Goal: Task Accomplishment & Management: Use online tool/utility

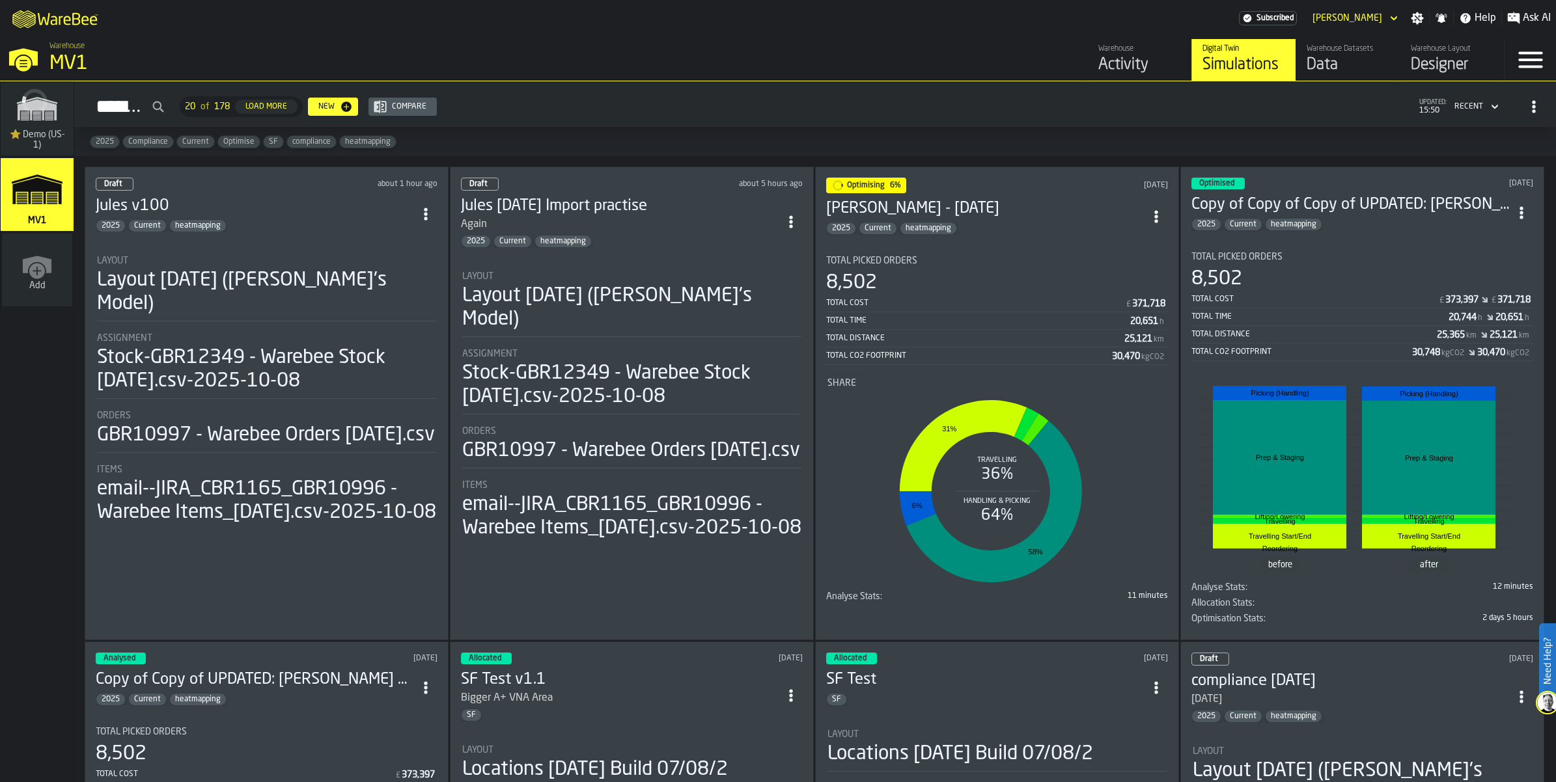
click at [1307, 75] on div "Data" at bounding box center [1348, 65] width 83 height 21
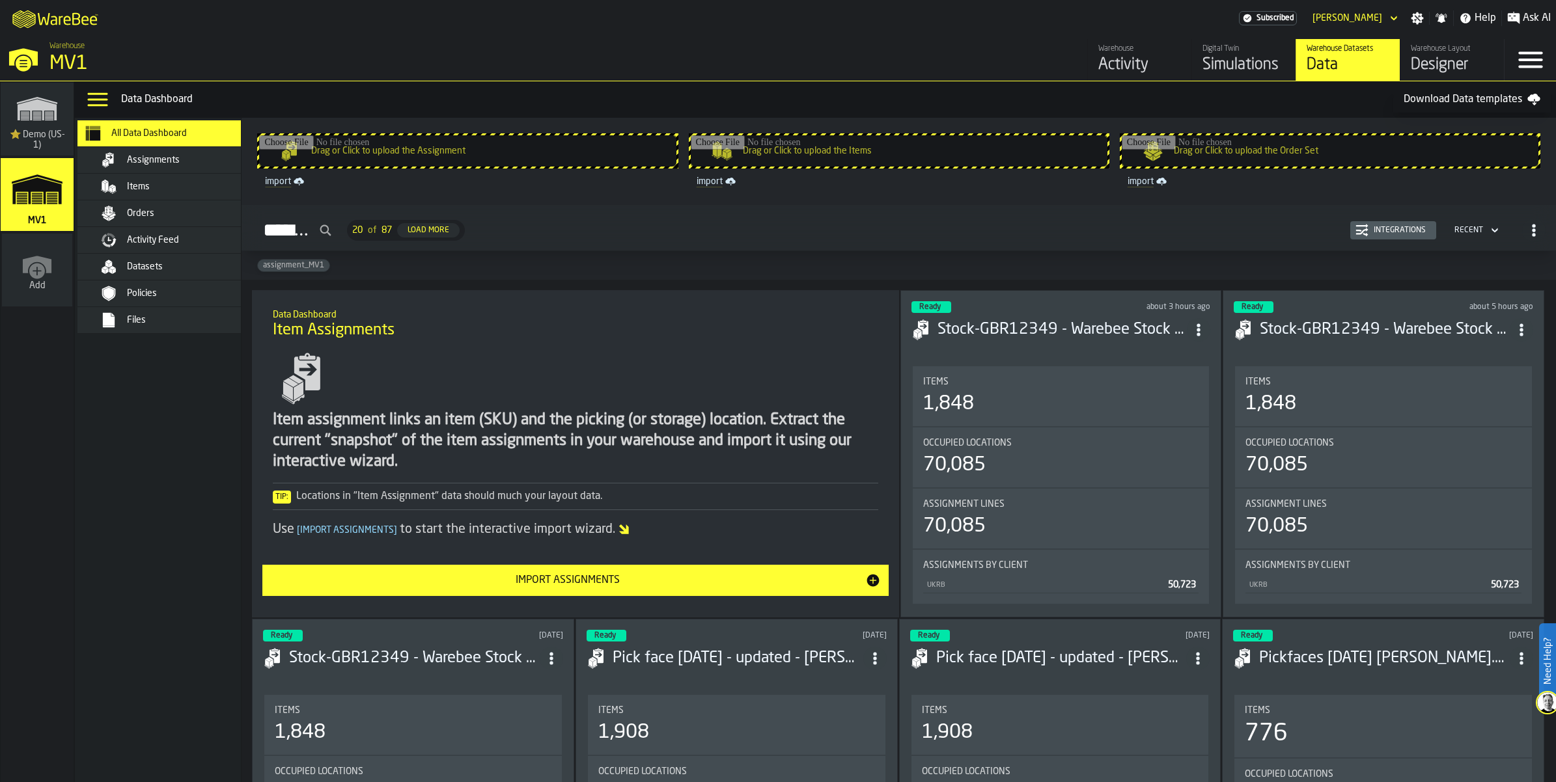
click at [163, 272] on span "Datasets" at bounding box center [145, 267] width 36 height 10
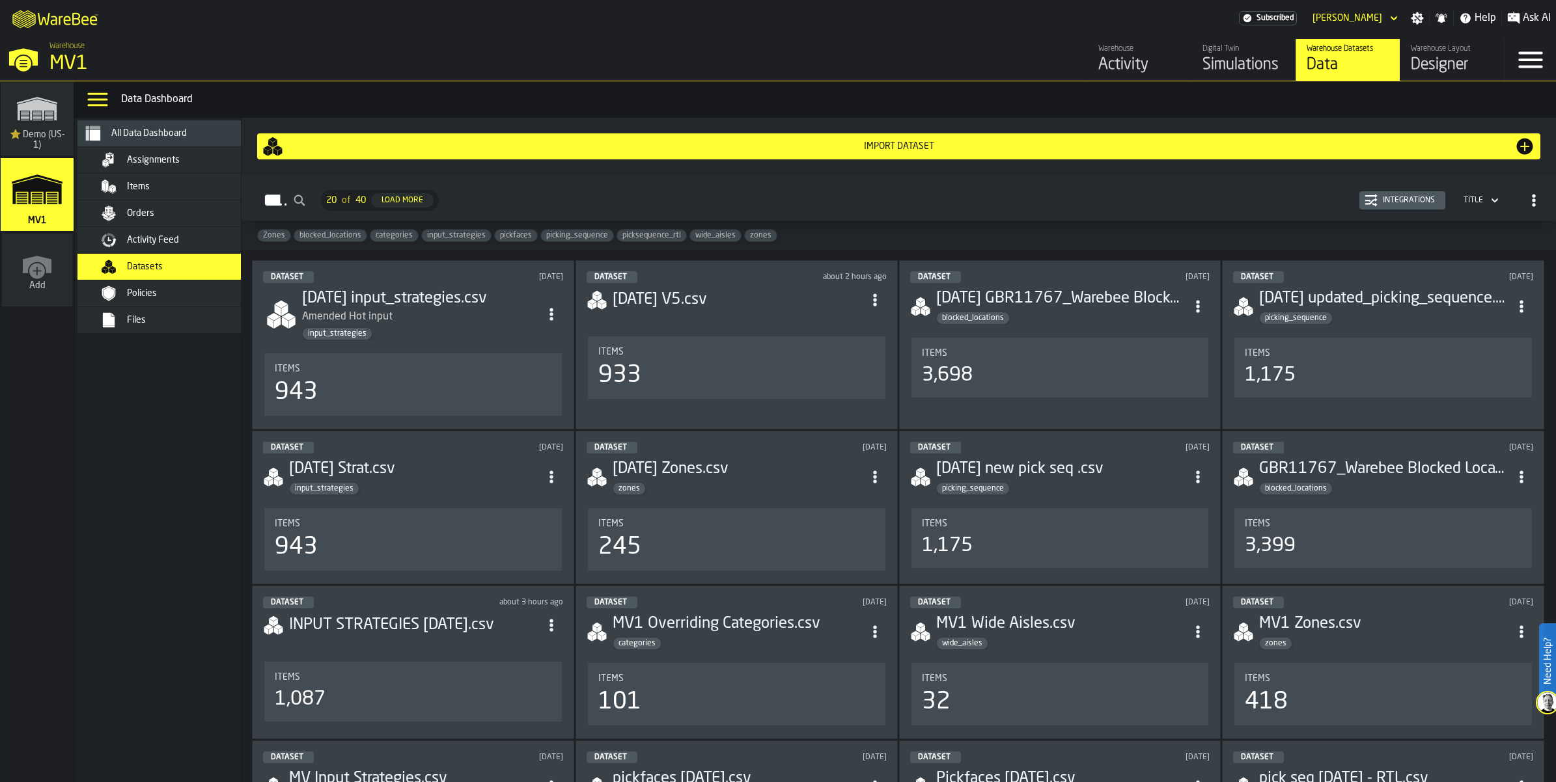
click at [915, 152] on div "Import Dataset" at bounding box center [898, 146] width 1231 height 10
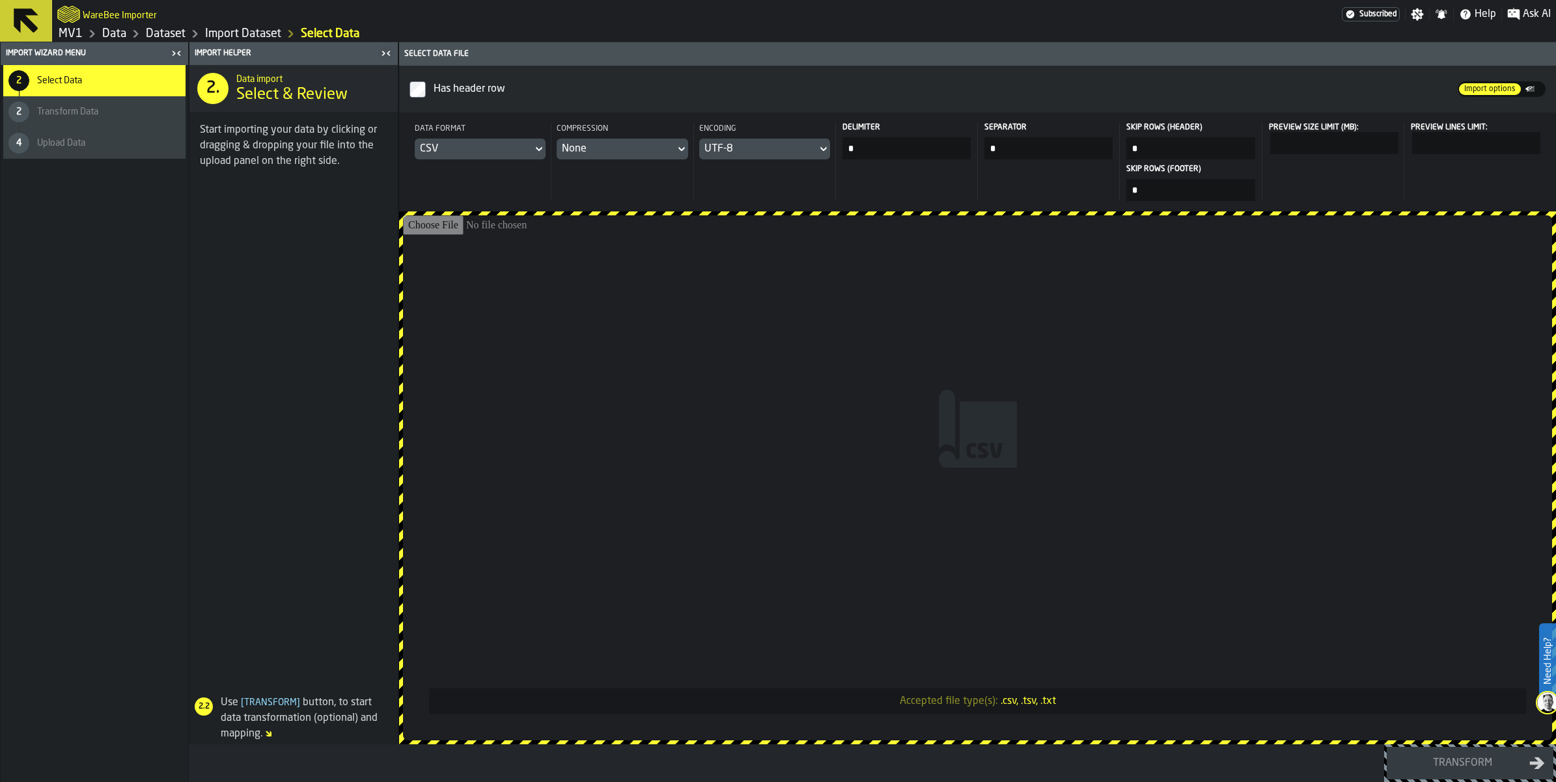
click at [973, 434] on input "Accepted file type(s): .csv, .tsv, .txt" at bounding box center [977, 477] width 1149 height 525
type input "**********"
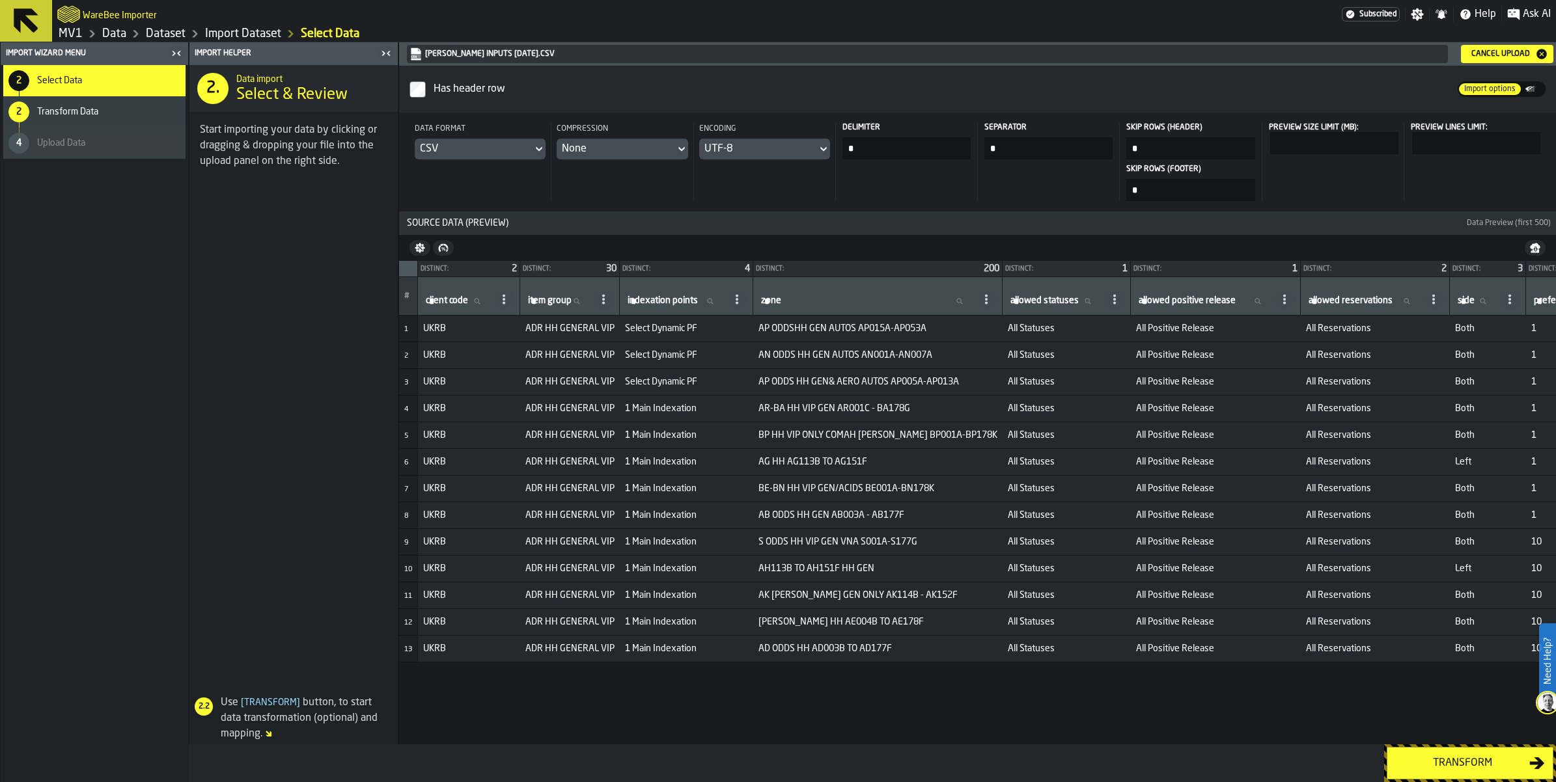
click at [1452, 758] on div "Transform" at bounding box center [1462, 764] width 134 height 16
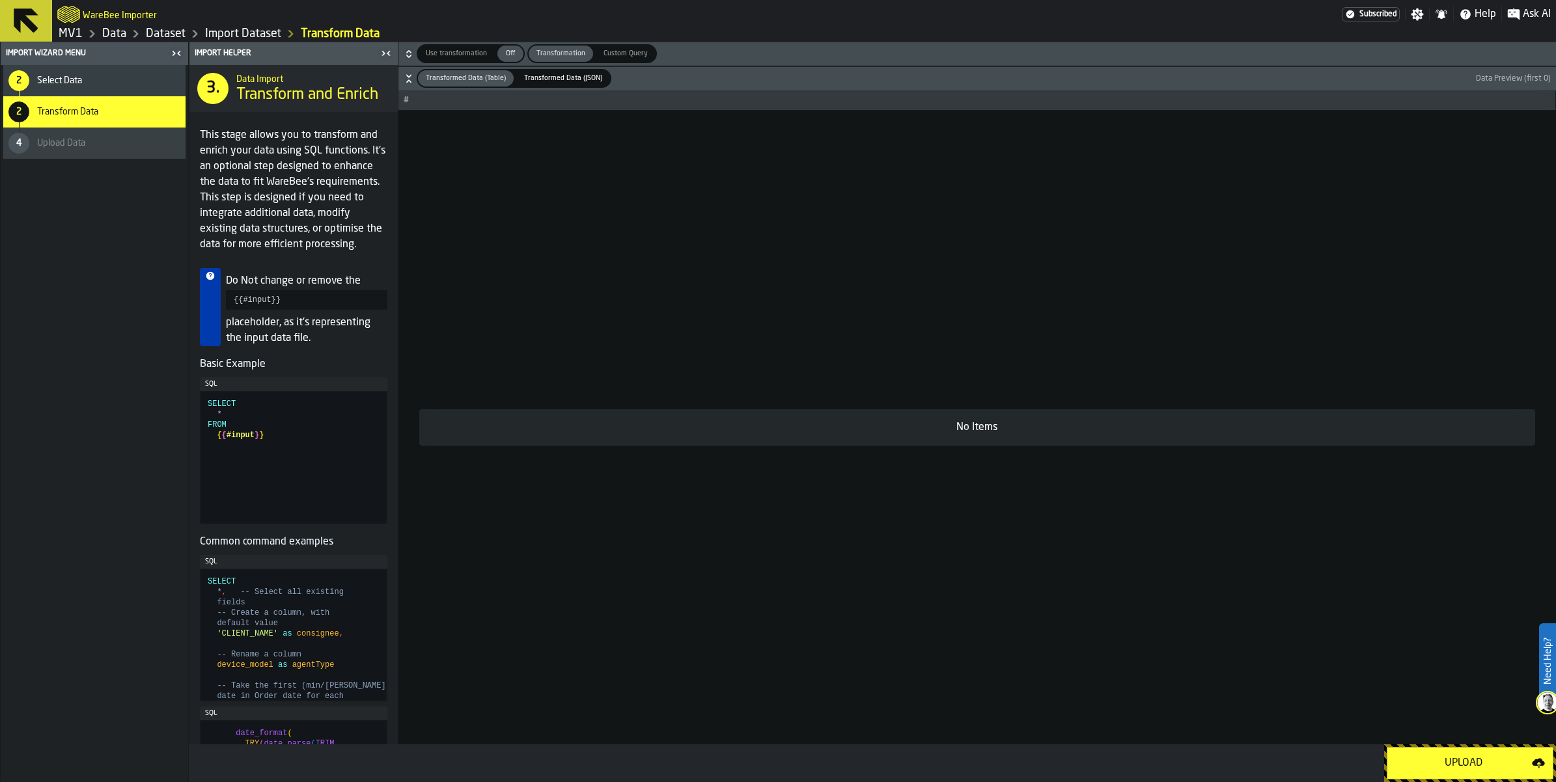
click at [1437, 747] on button "Upload" at bounding box center [1470, 763] width 167 height 33
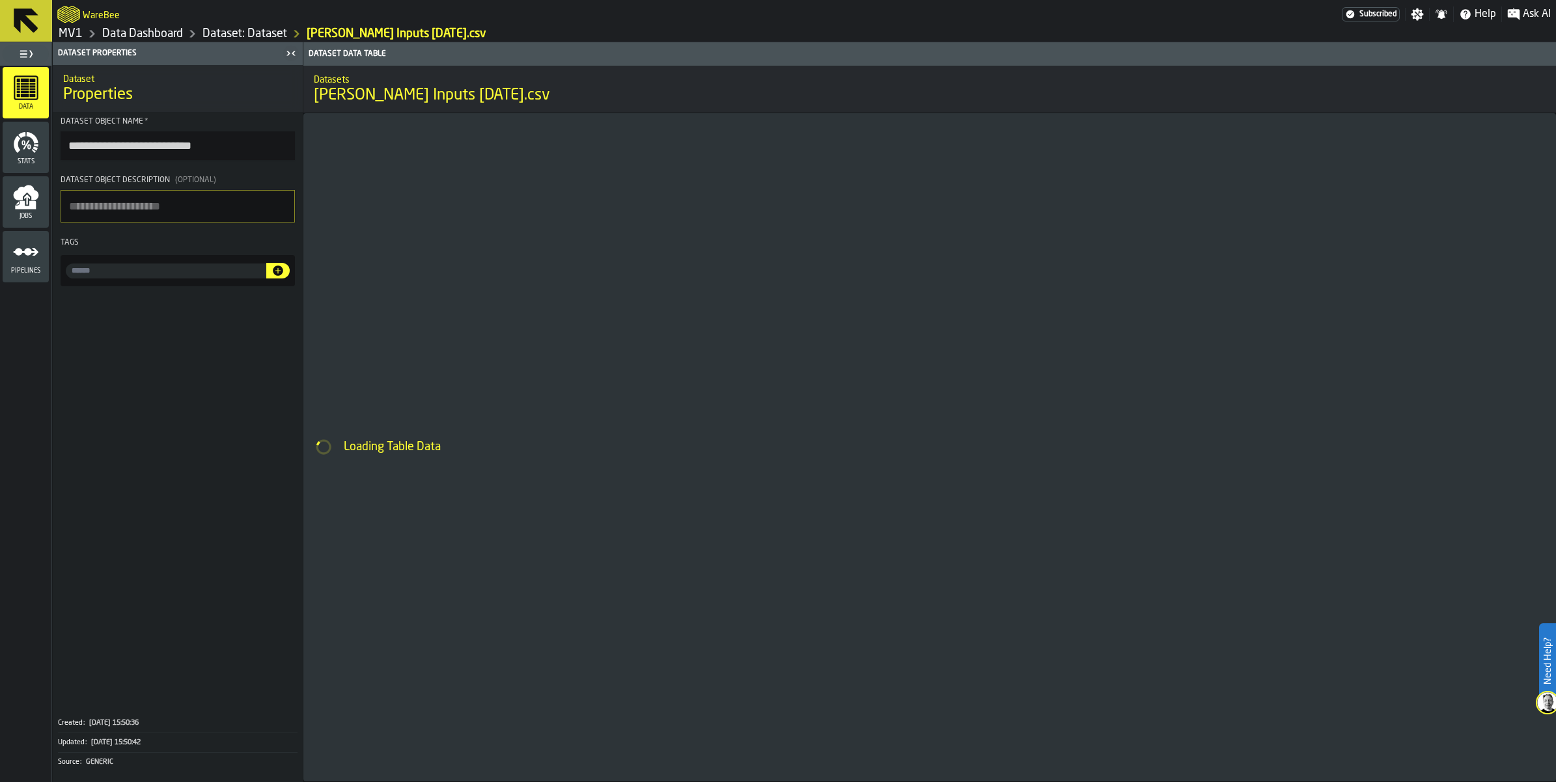
click at [193, 279] on input "input-value-" at bounding box center [166, 271] width 201 height 15
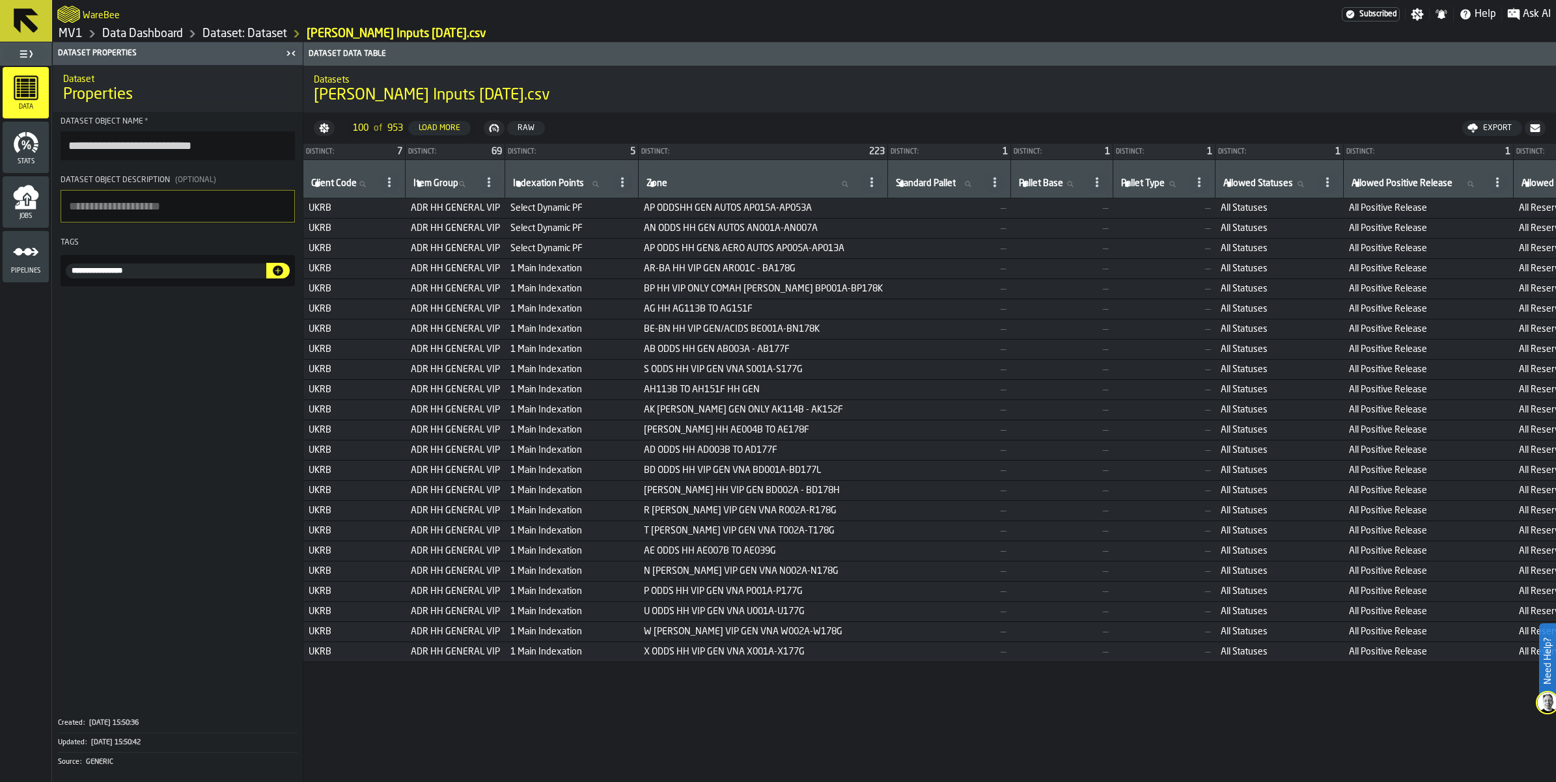
type input "**********"
click at [284, 277] on icon "button-" at bounding box center [277, 270] width 13 height 13
click at [27, 100] on icon "menu Data" at bounding box center [26, 88] width 25 height 25
click at [171, 38] on link "Data Dashboard" at bounding box center [142, 34] width 81 height 14
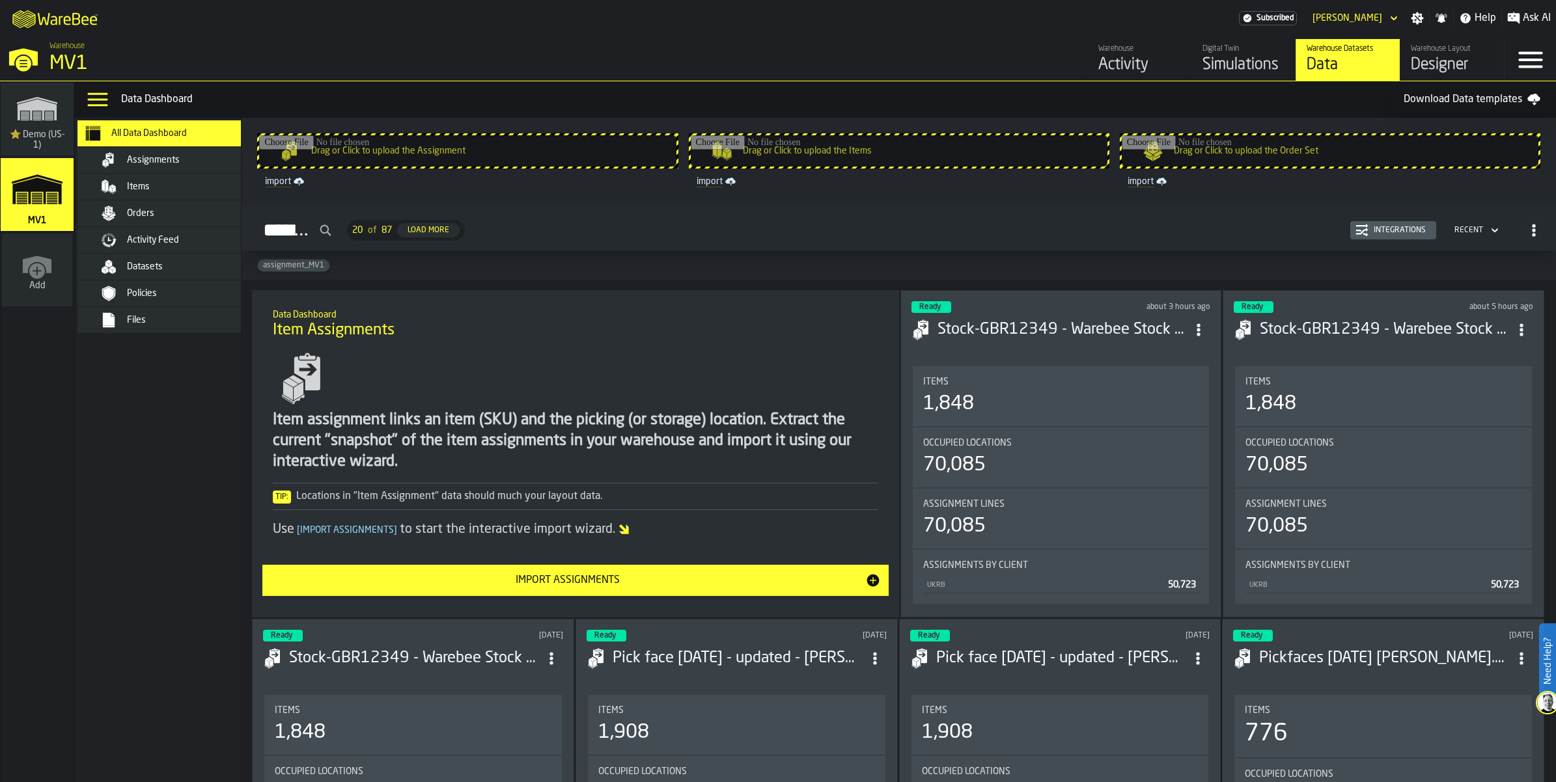
click at [163, 272] on span "Datasets" at bounding box center [145, 267] width 36 height 10
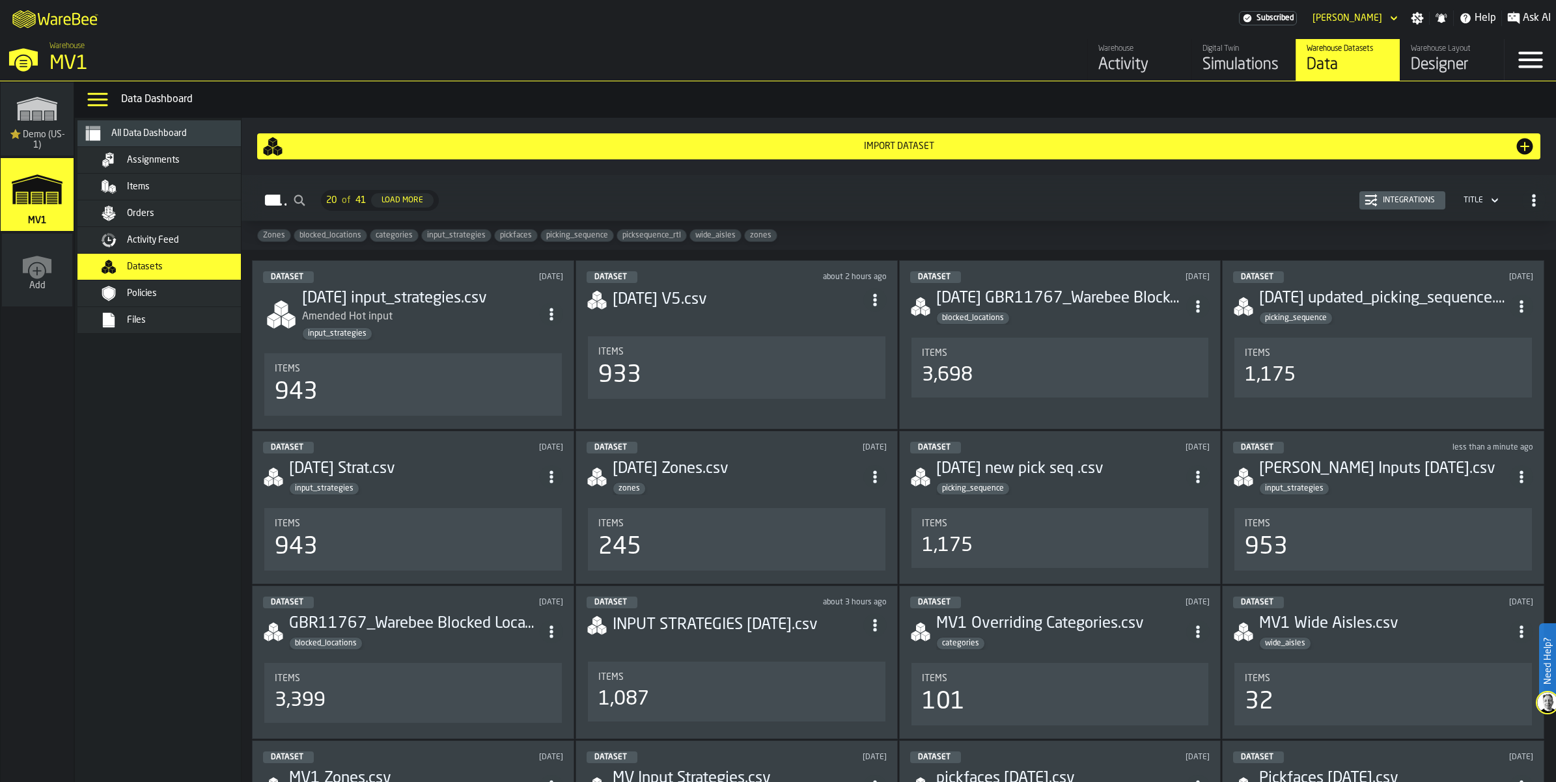
click at [896, 152] on div "Import Dataset" at bounding box center [898, 146] width 1231 height 10
click at [827, 152] on div "Import Dataset" at bounding box center [898, 146] width 1231 height 10
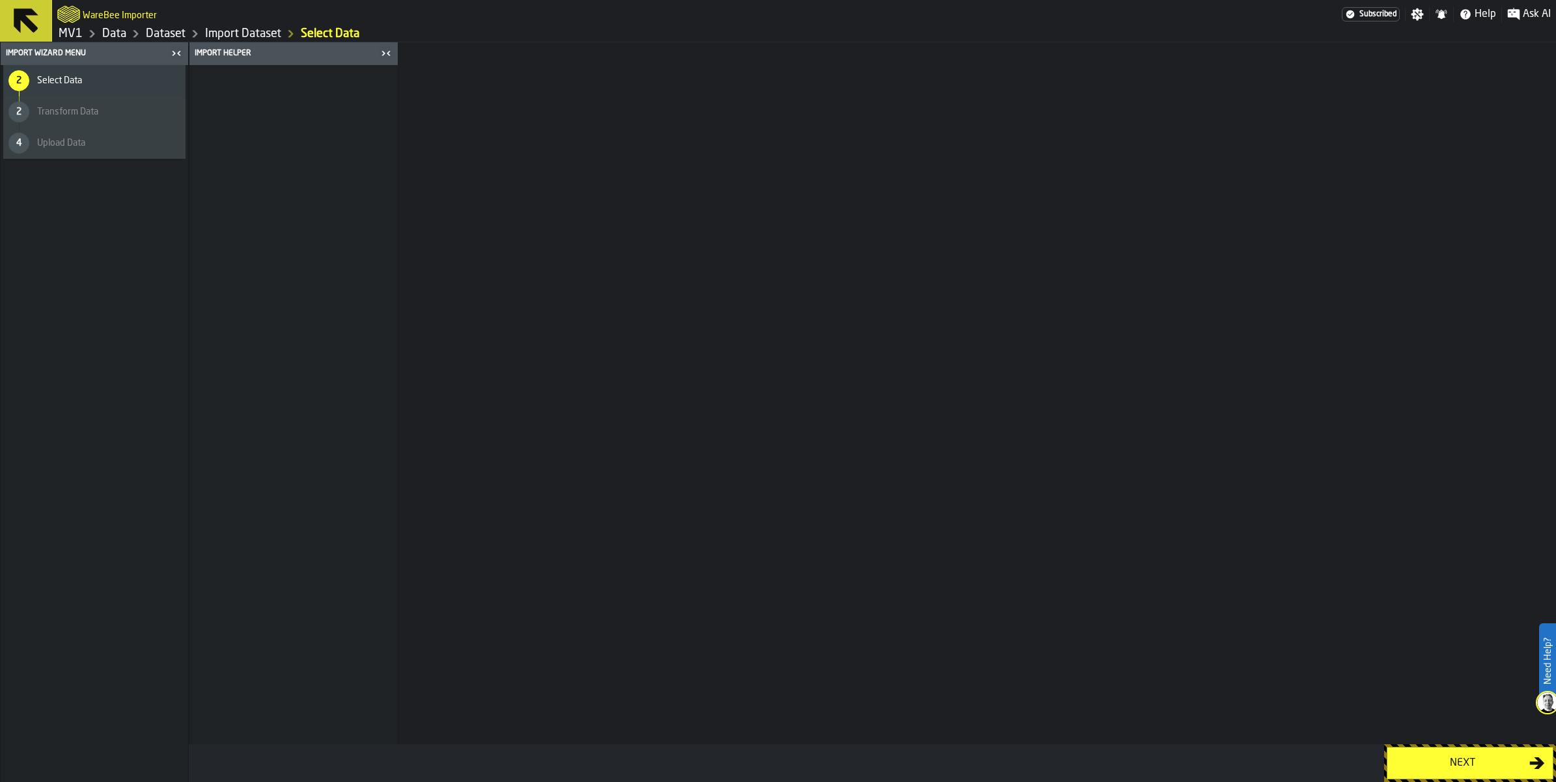
click at [1421, 756] on div "Next" at bounding box center [1462, 764] width 134 height 16
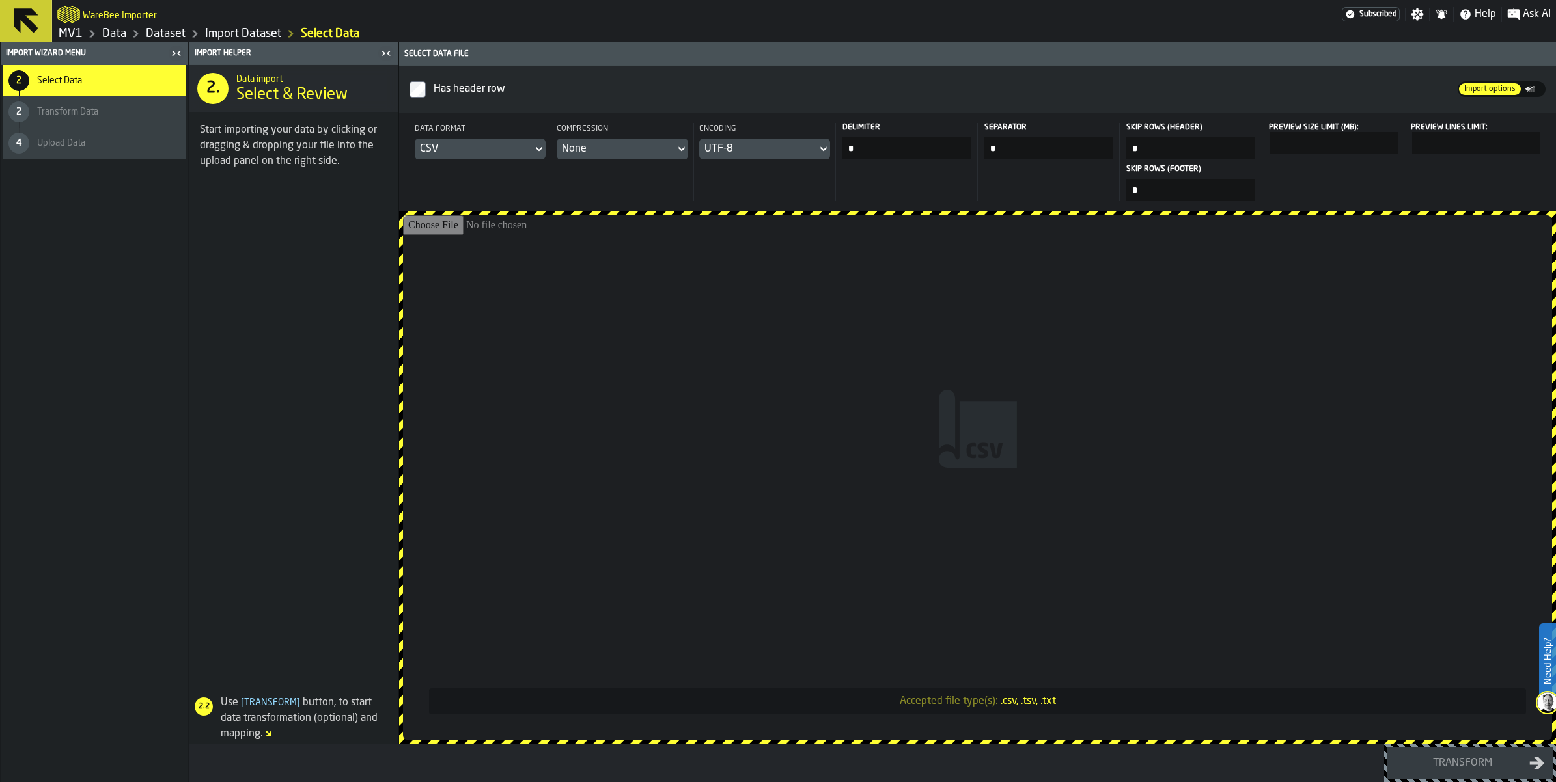
click at [983, 430] on input "Accepted file type(s): .csv, .tsv, .txt" at bounding box center [977, 477] width 1149 height 525
type input "**********"
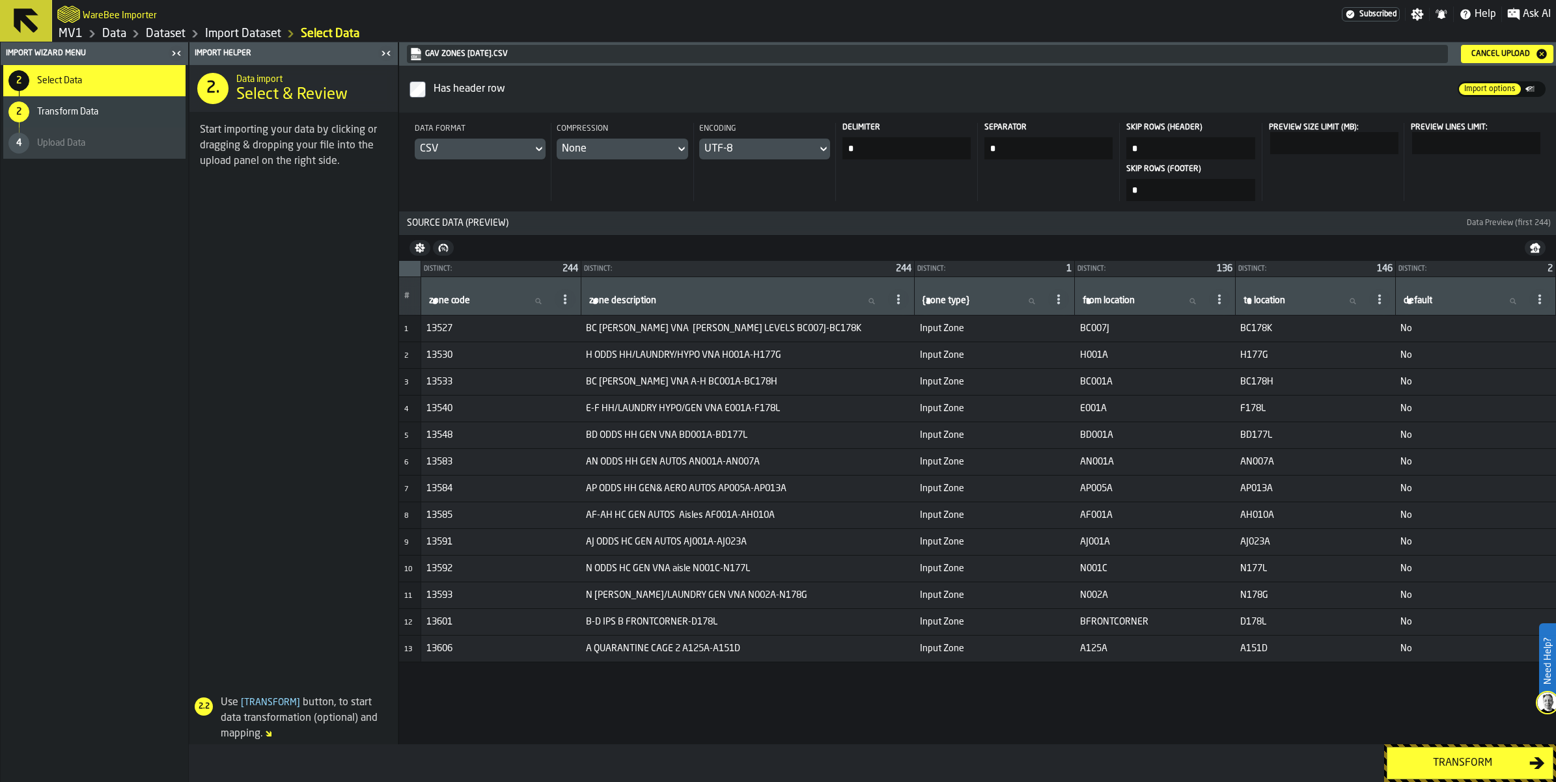
click at [1463, 764] on div "Transform" at bounding box center [1462, 764] width 134 height 16
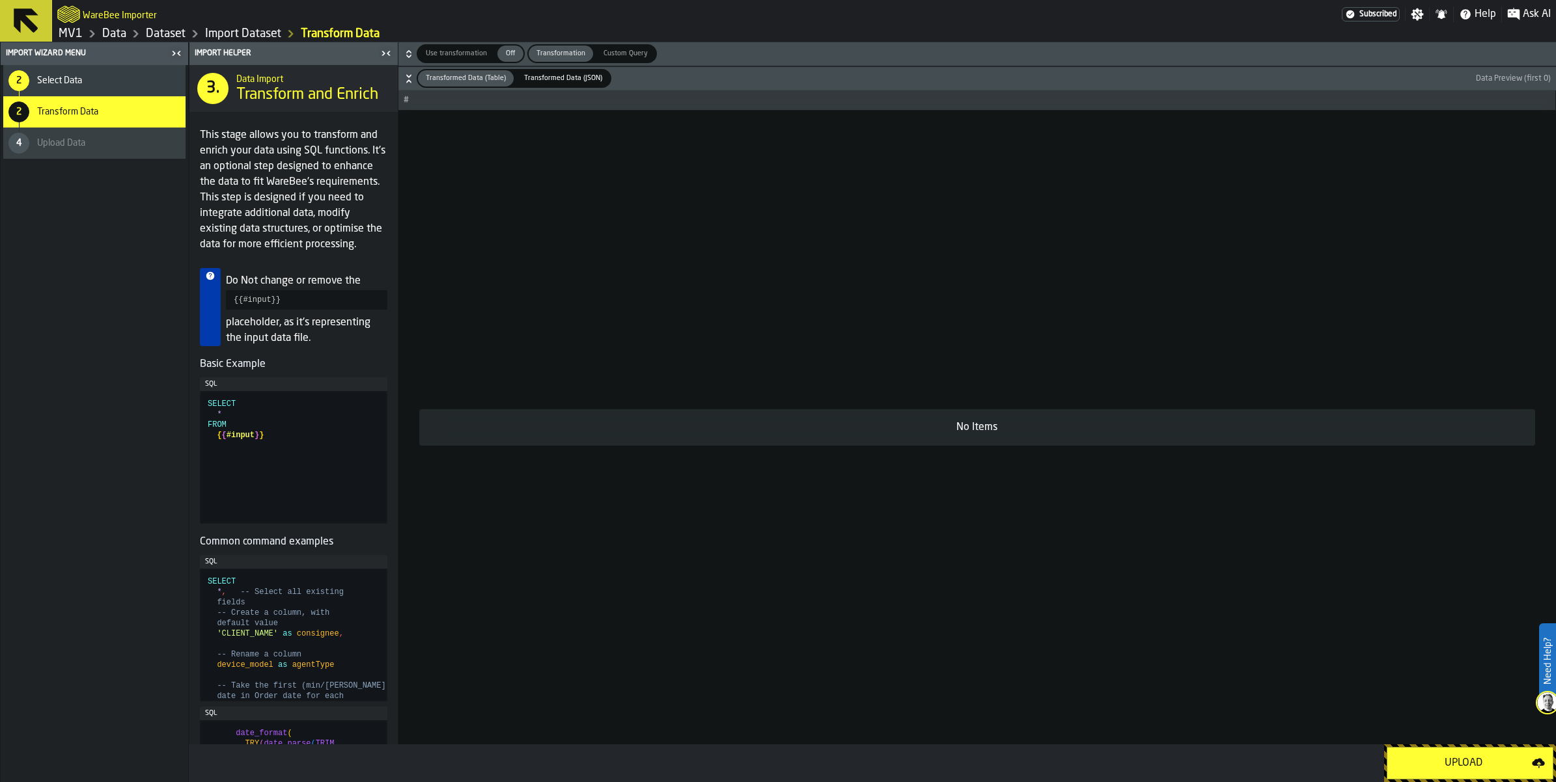
click at [1461, 764] on div "Upload" at bounding box center [1463, 764] width 137 height 16
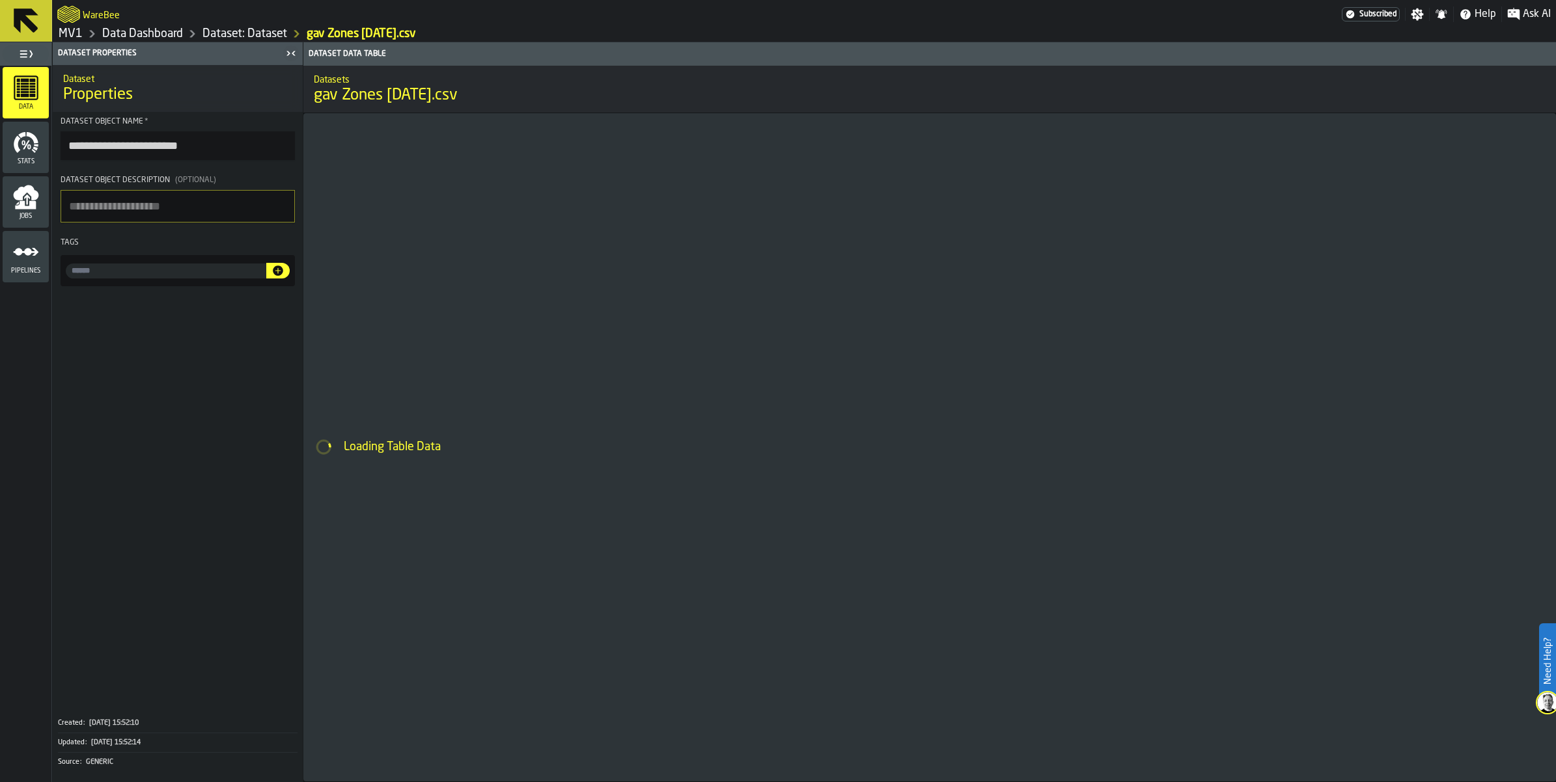
drag, startPoint x: 273, startPoint y: 343, endPoint x: 262, endPoint y: 332, distance: 15.7
click at [262, 286] on div at bounding box center [178, 270] width 234 height 31
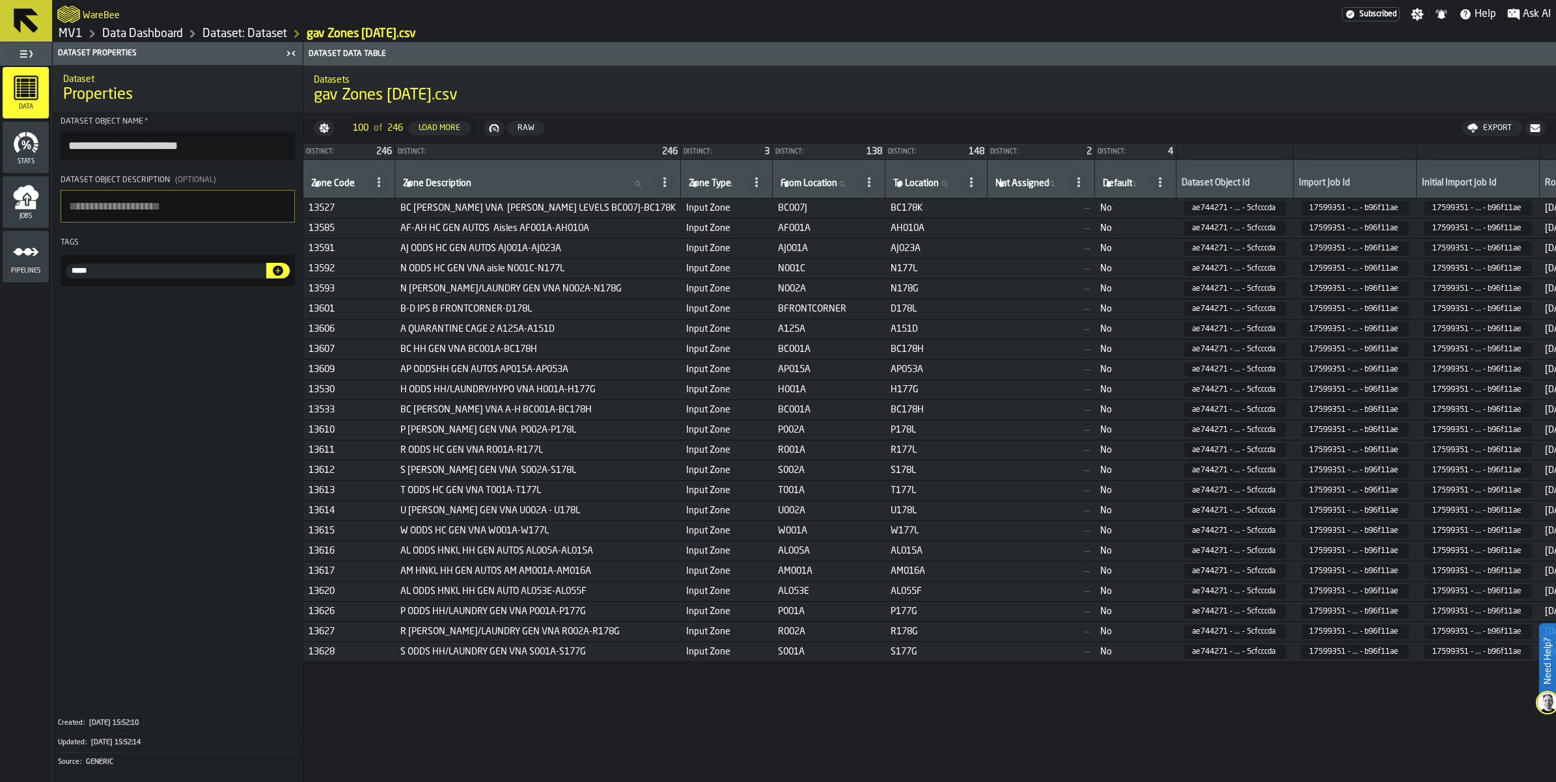
type input "*****"
click at [287, 502] on span at bounding box center [178, 500] width 250 height 417
click at [283, 276] on icon "button-" at bounding box center [278, 271] width 10 height 10
click at [274, 472] on span at bounding box center [178, 500] width 250 height 417
click at [100, 42] on icon "Breadcrumb" at bounding box center [92, 34] width 16 height 16
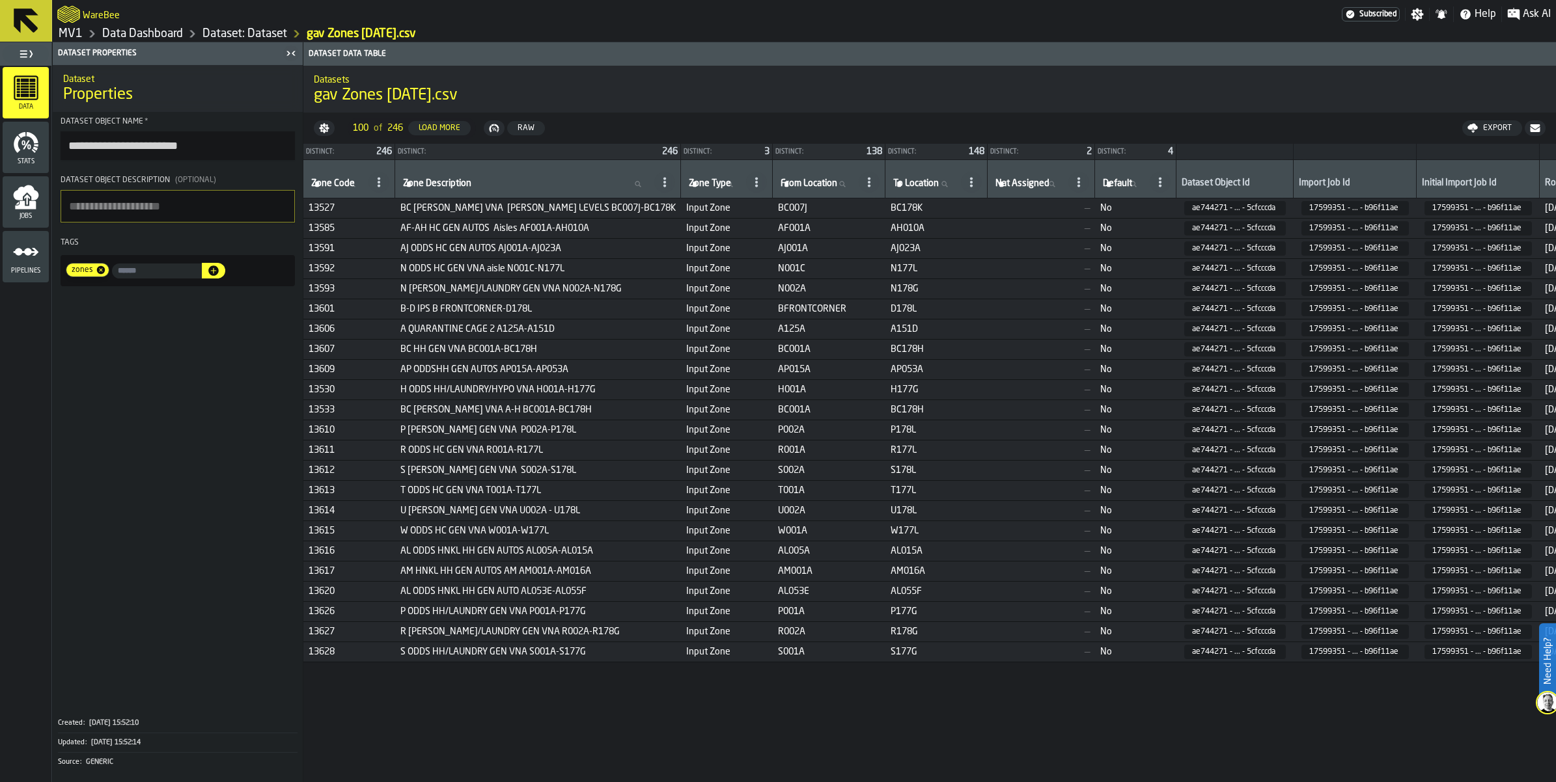
click at [83, 41] on link "MV1" at bounding box center [71, 34] width 24 height 14
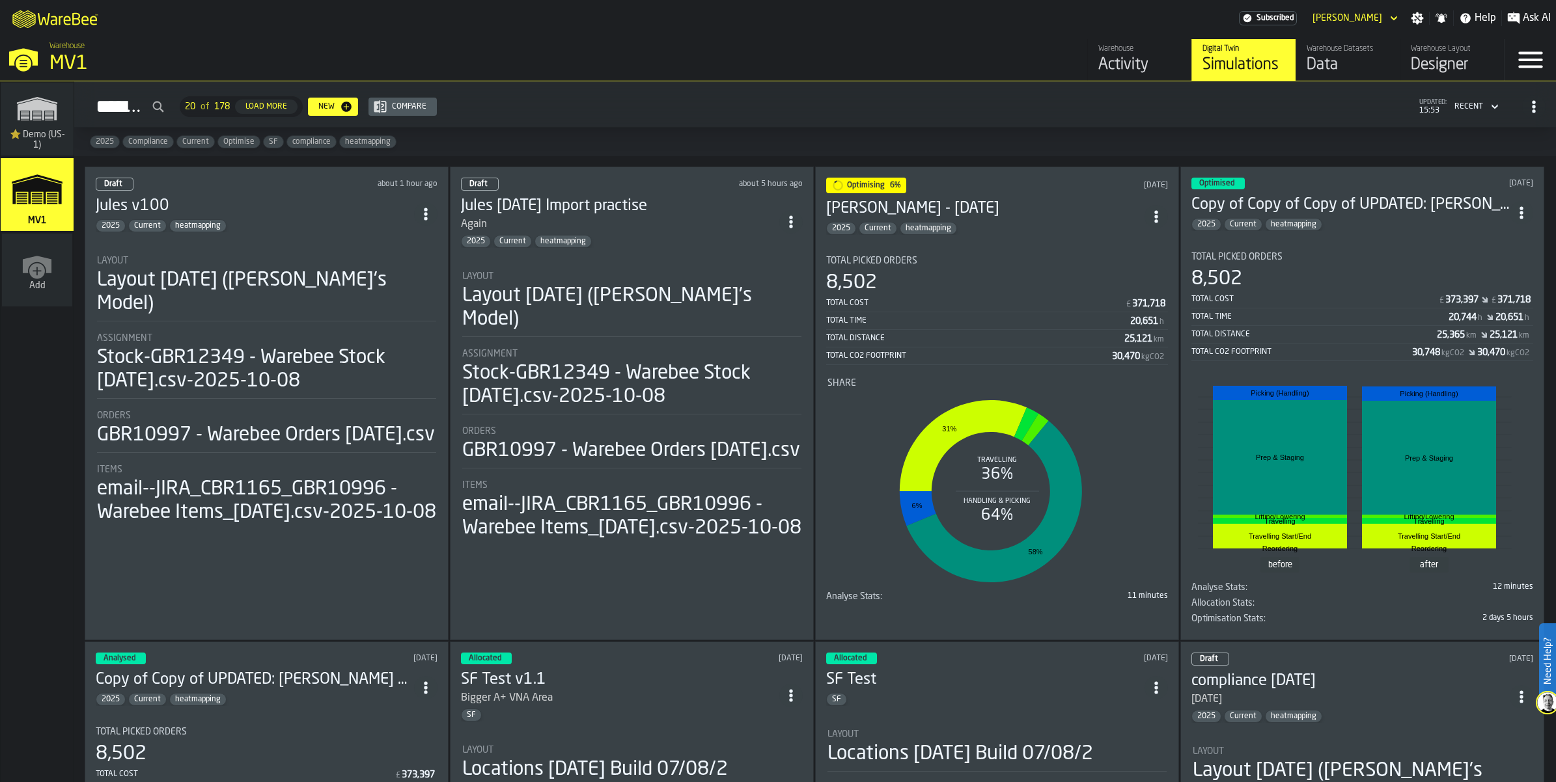
click at [1510, 225] on span "ItemListCard-DashboardItemContainer" at bounding box center [1521, 212] width 23 height 23
click at [1478, 365] on div "Duplicate" at bounding box center [1488, 358] width 68 height 16
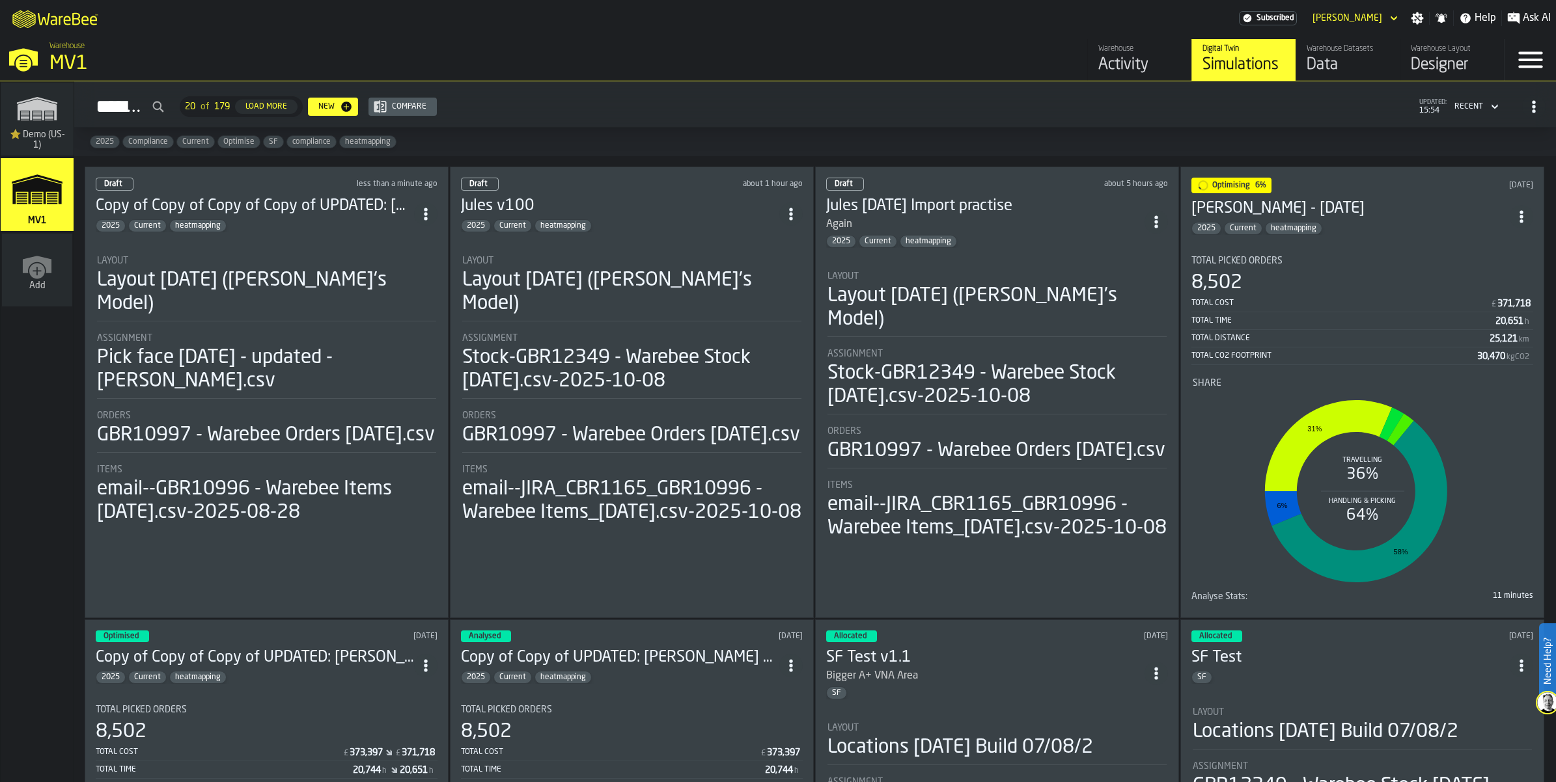
click at [437, 226] on span "ItemListCard-DashboardItemContainer" at bounding box center [425, 213] width 23 height 23
click at [226, 230] on span "heatmapping" at bounding box center [198, 225] width 56 height 9
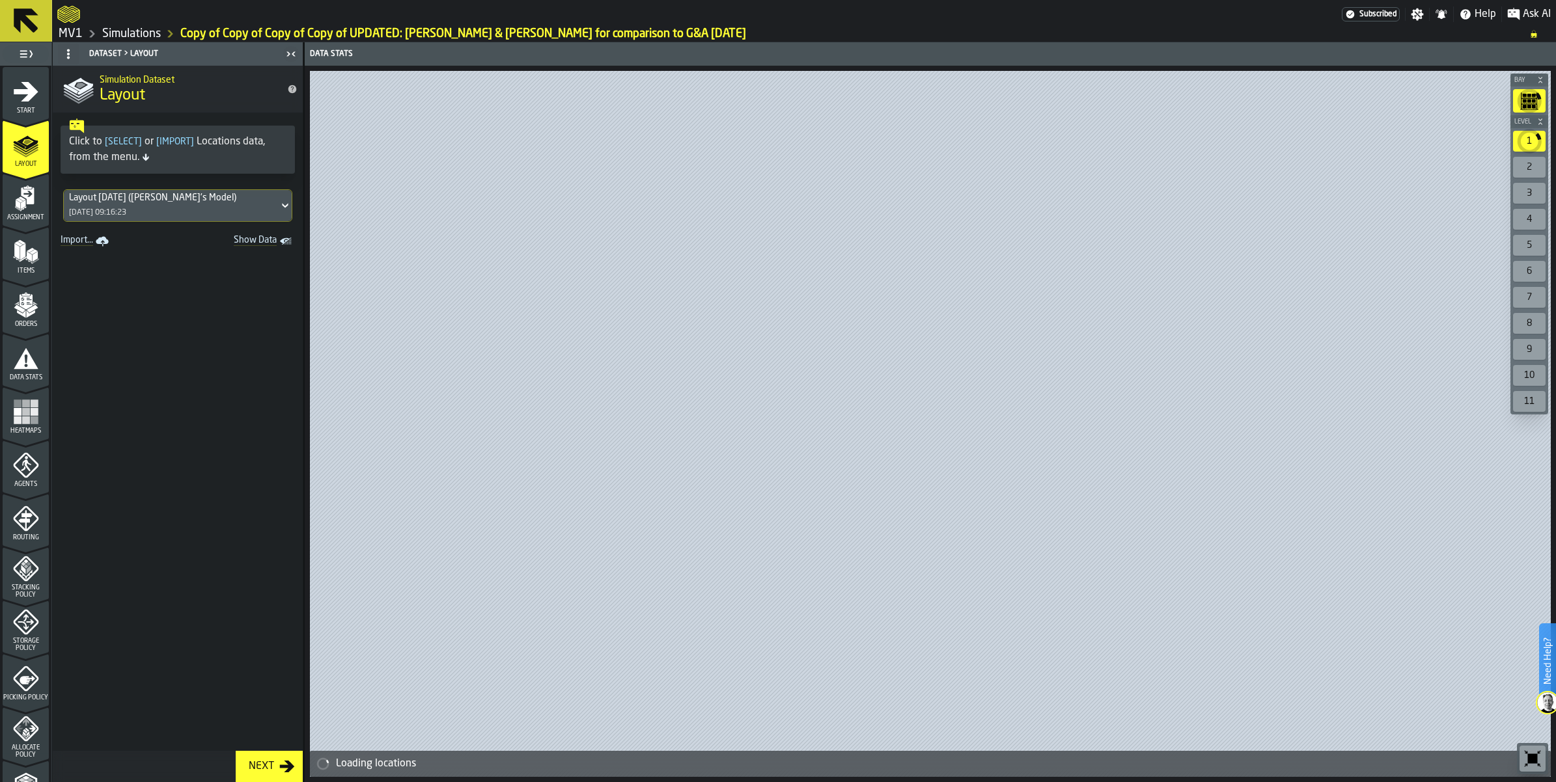
click at [29, 105] on icon "menu Start" at bounding box center [26, 92] width 26 height 26
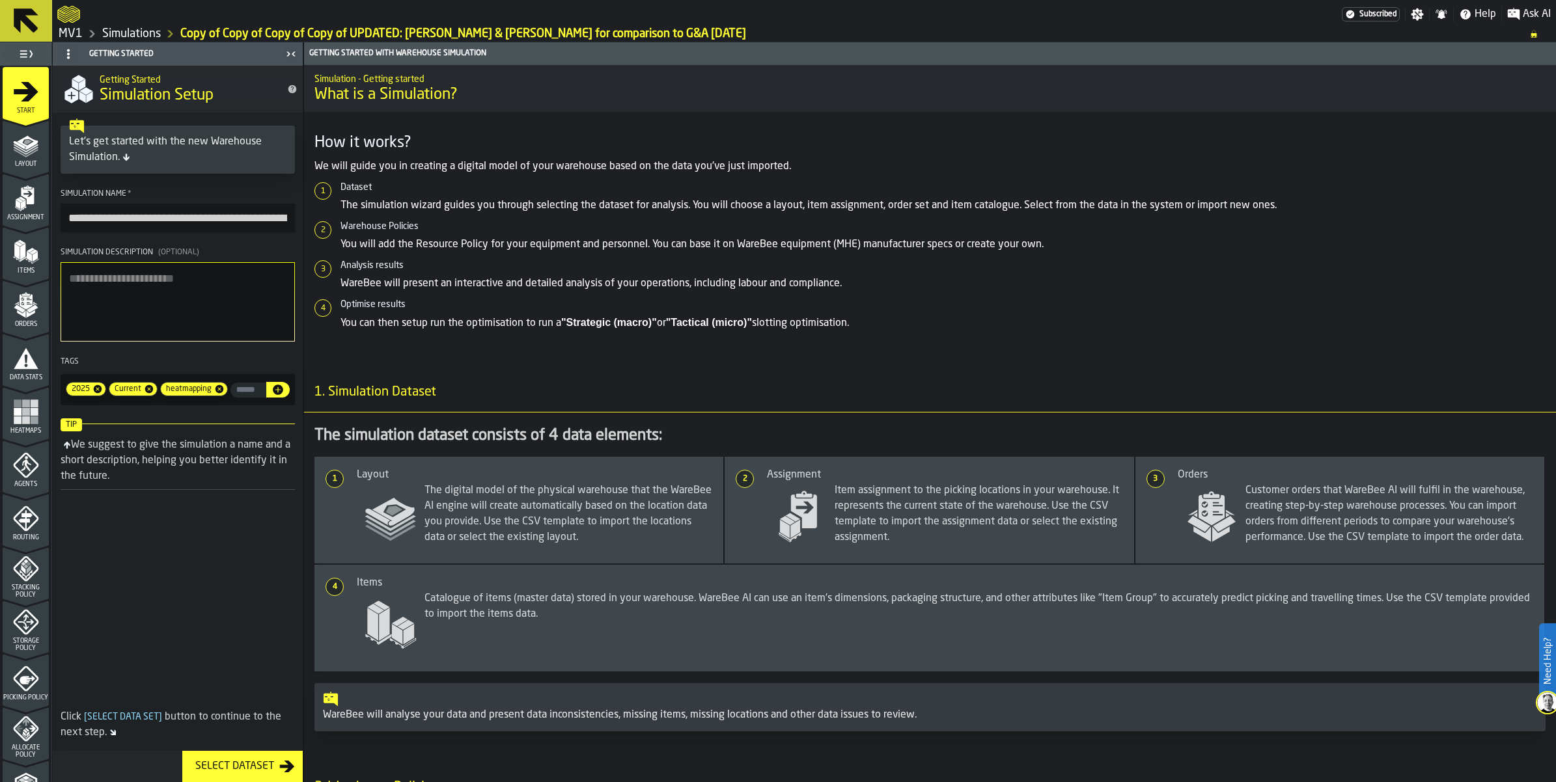
click at [295, 232] on input "**********" at bounding box center [178, 218] width 234 height 29
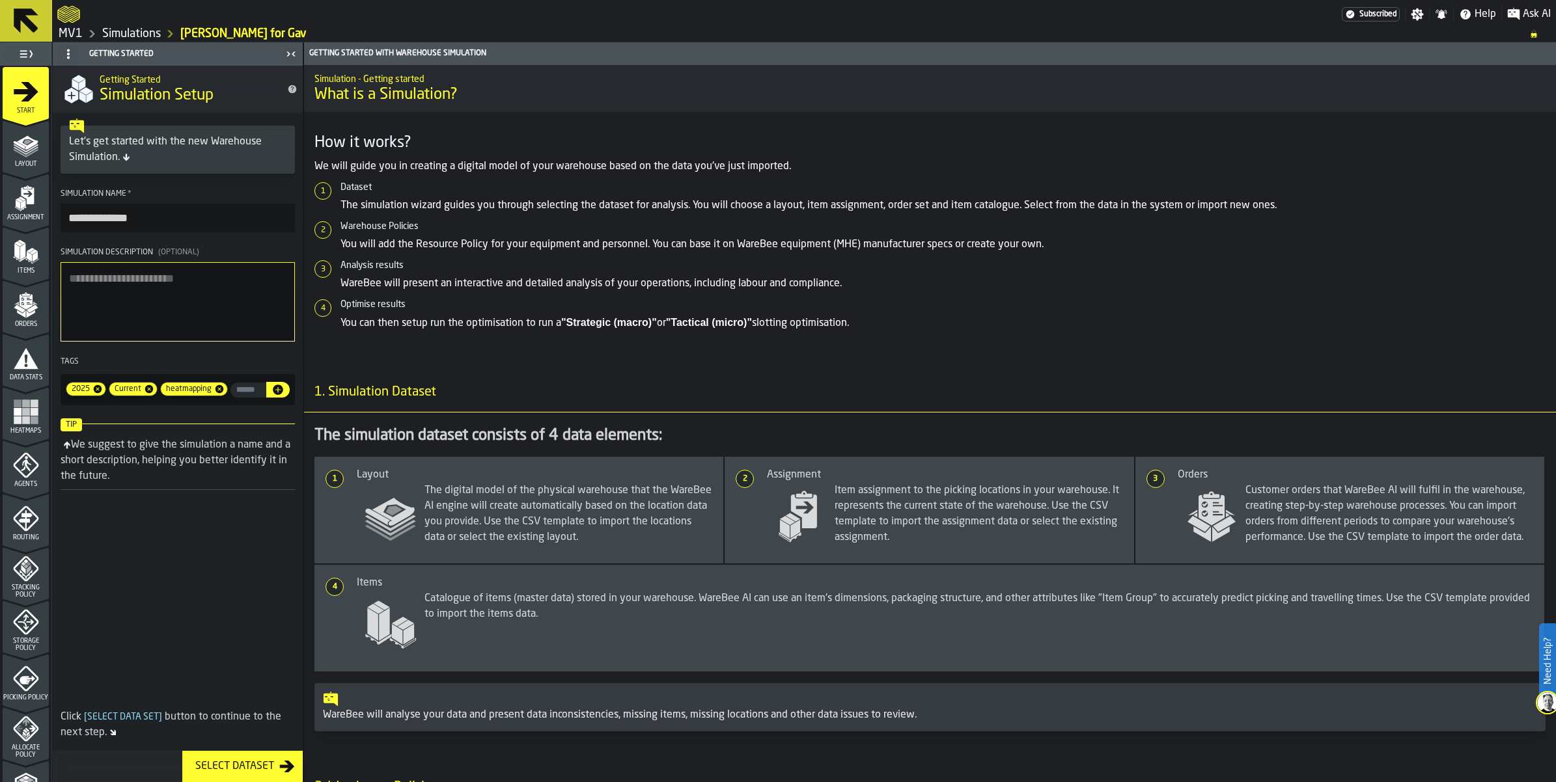
type input "**********"
click at [30, 204] on icon "menu Assignment" at bounding box center [27, 195] width 13 height 17
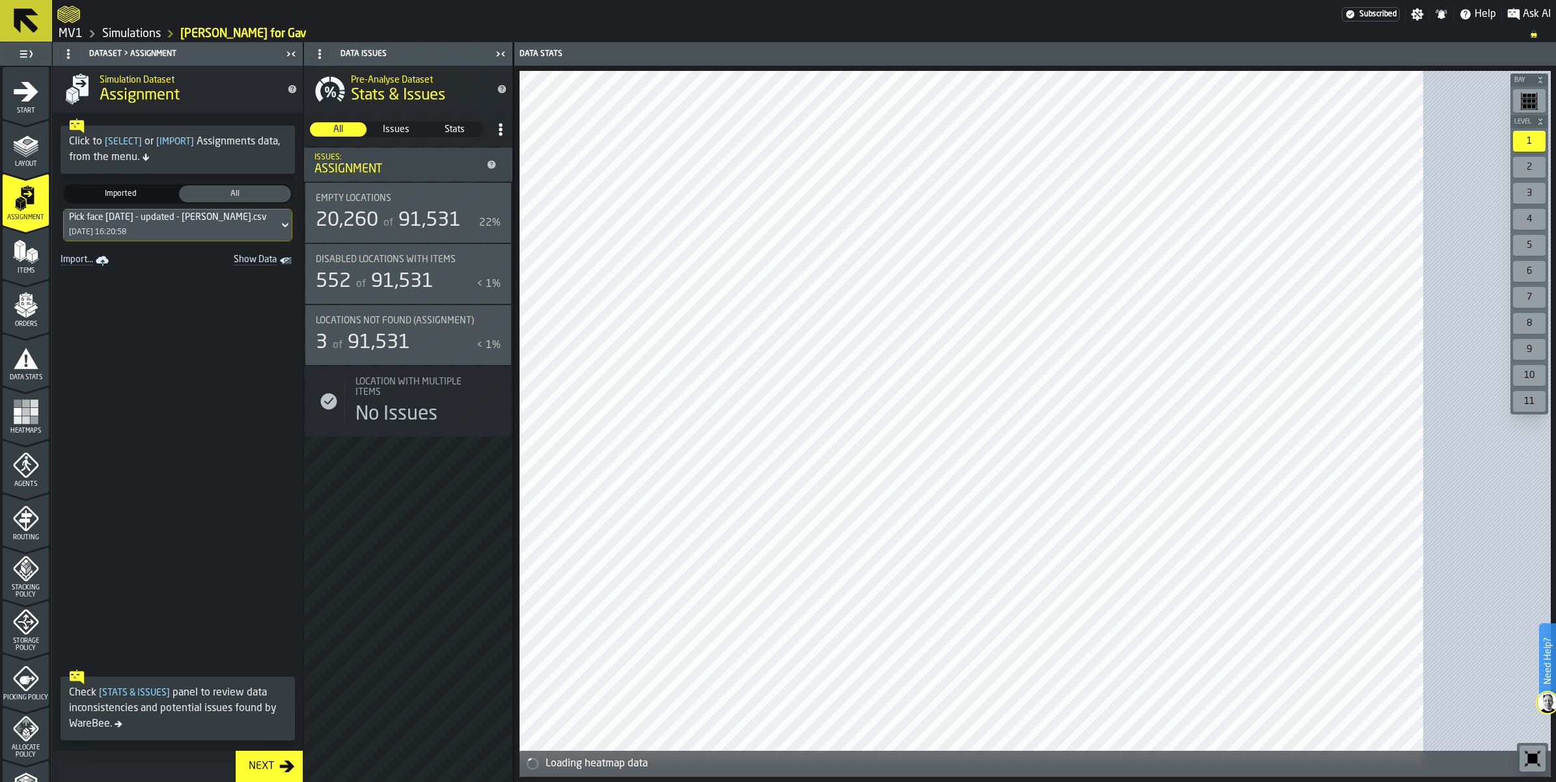
click at [268, 241] on div "Pick face [DATE] - updated - [PERSON_NAME].csv [DATE] 16:20:58" at bounding box center [171, 225] width 215 height 31
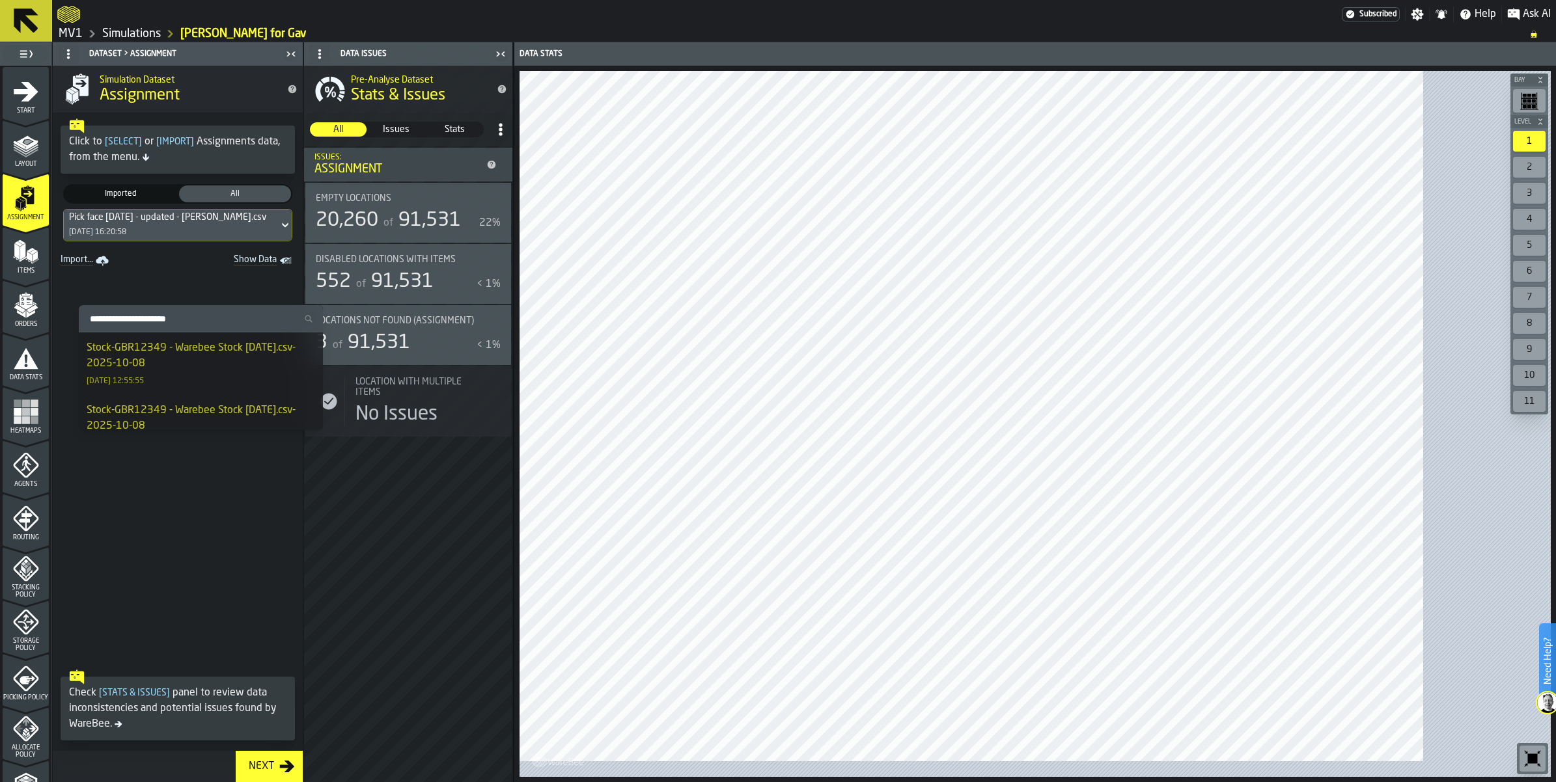
click at [303, 388] on span at bounding box center [178, 467] width 250 height 394
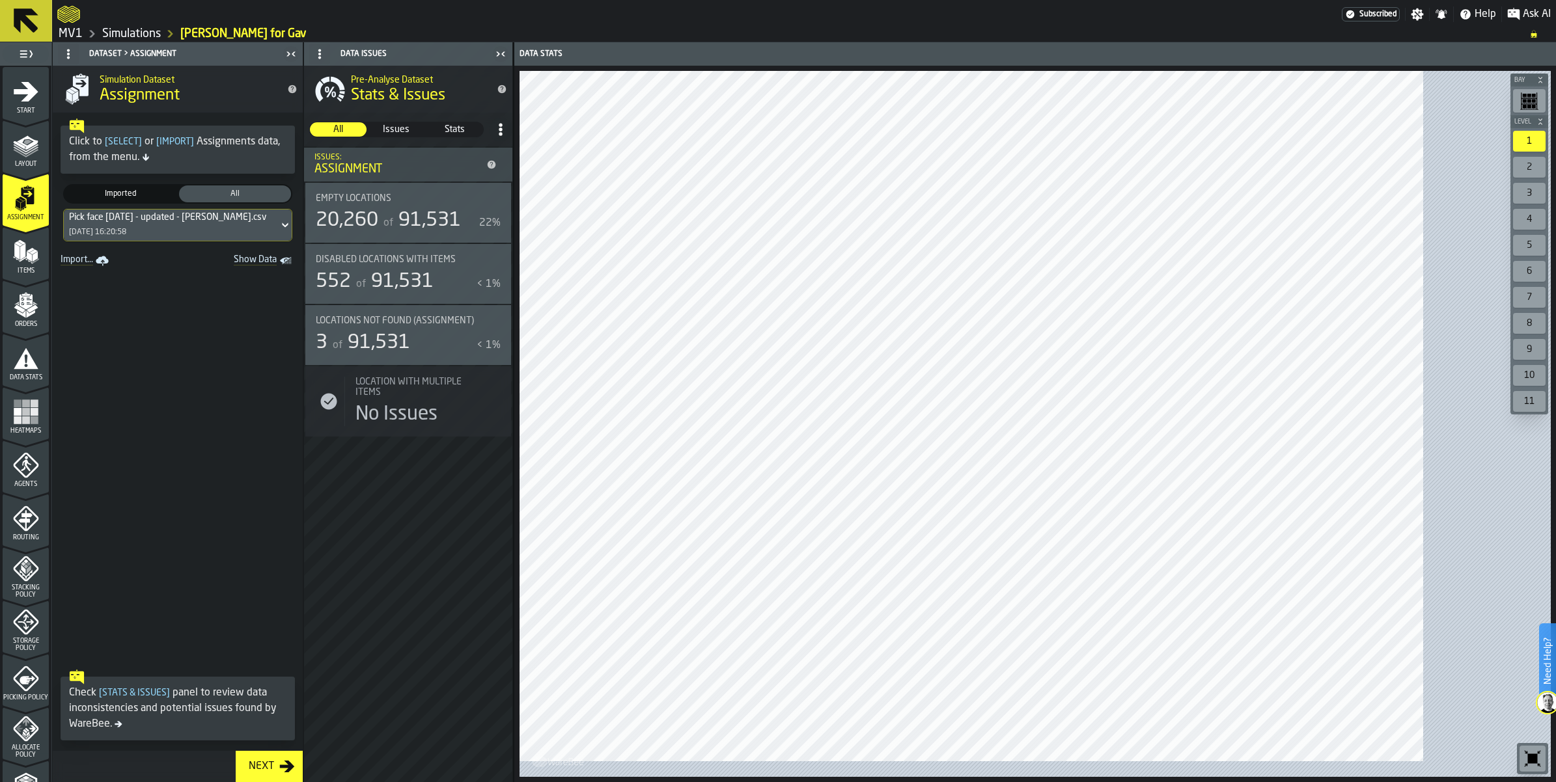
click at [102, 270] on link "Import..." at bounding box center [85, 261] width 61 height 18
click at [38, 29] on icon at bounding box center [26, 20] width 25 height 25
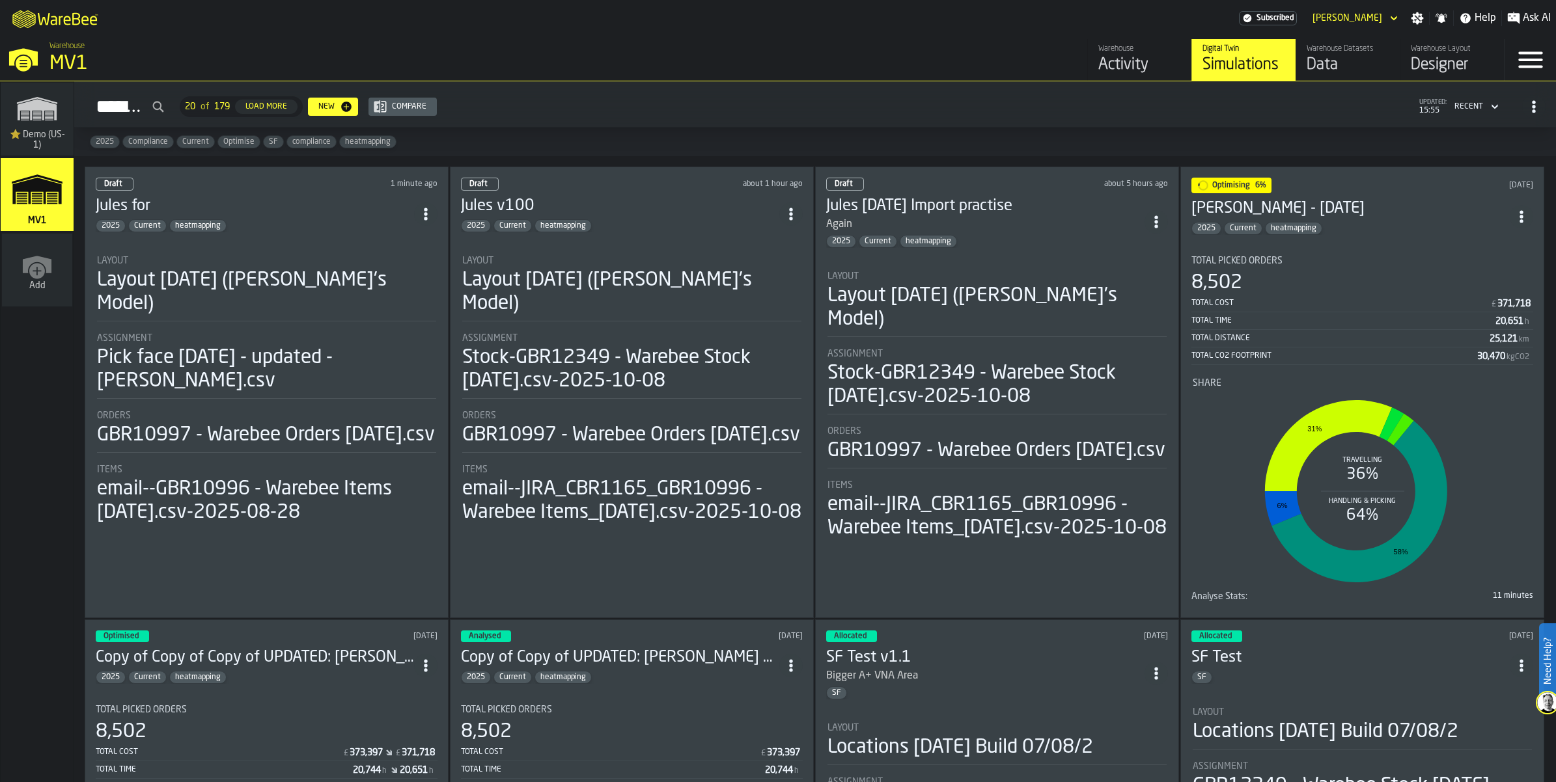
click at [1307, 76] on div "Data" at bounding box center [1348, 65] width 83 height 21
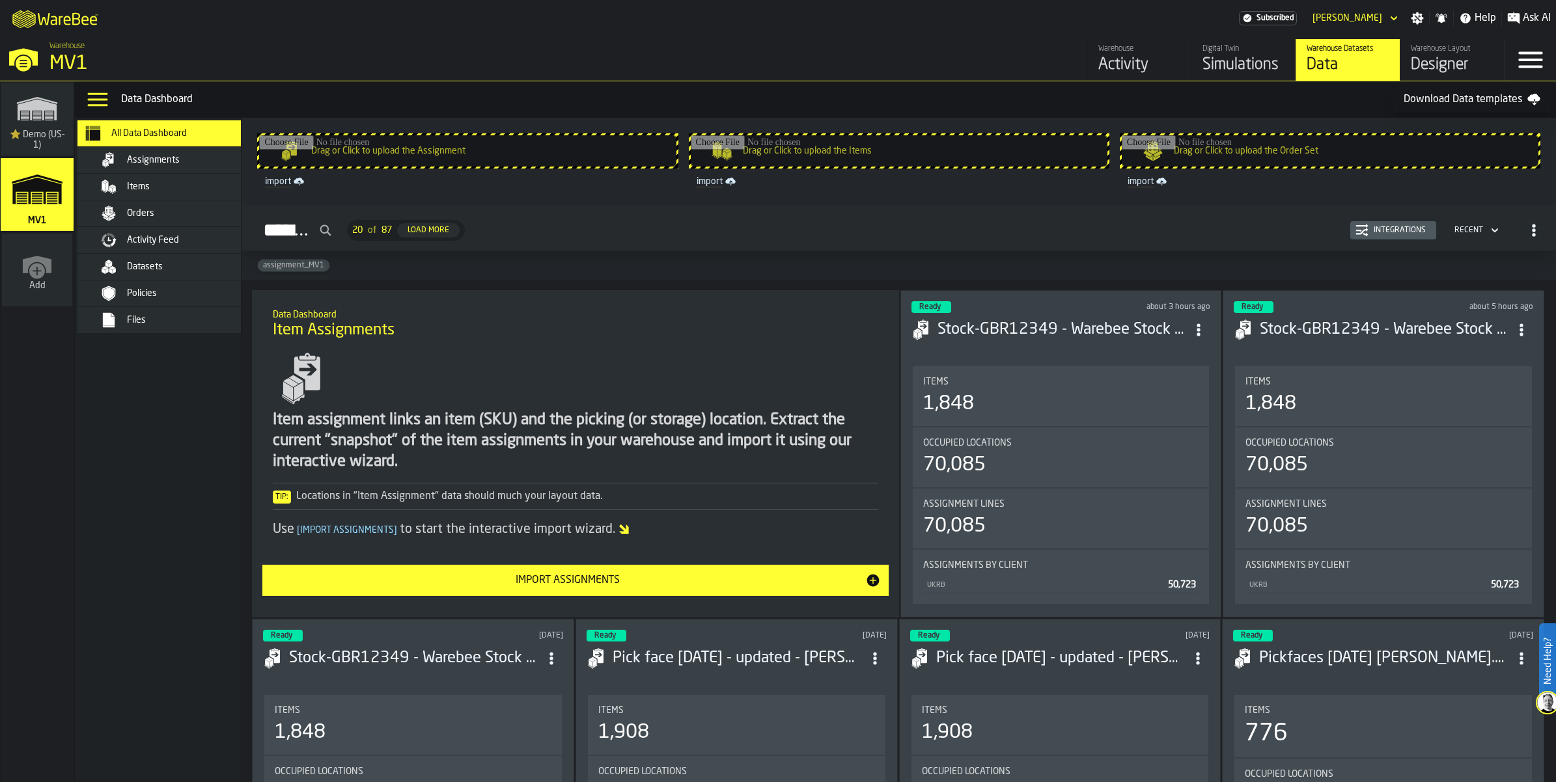
click at [521, 167] on input "Drag or Click to upload the Assignment" at bounding box center [467, 150] width 417 height 31
click at [893, 167] on input "Drag or Click to upload the Items" at bounding box center [899, 150] width 417 height 31
click at [238, 272] on div "Datasets" at bounding box center [191, 267] width 128 height 10
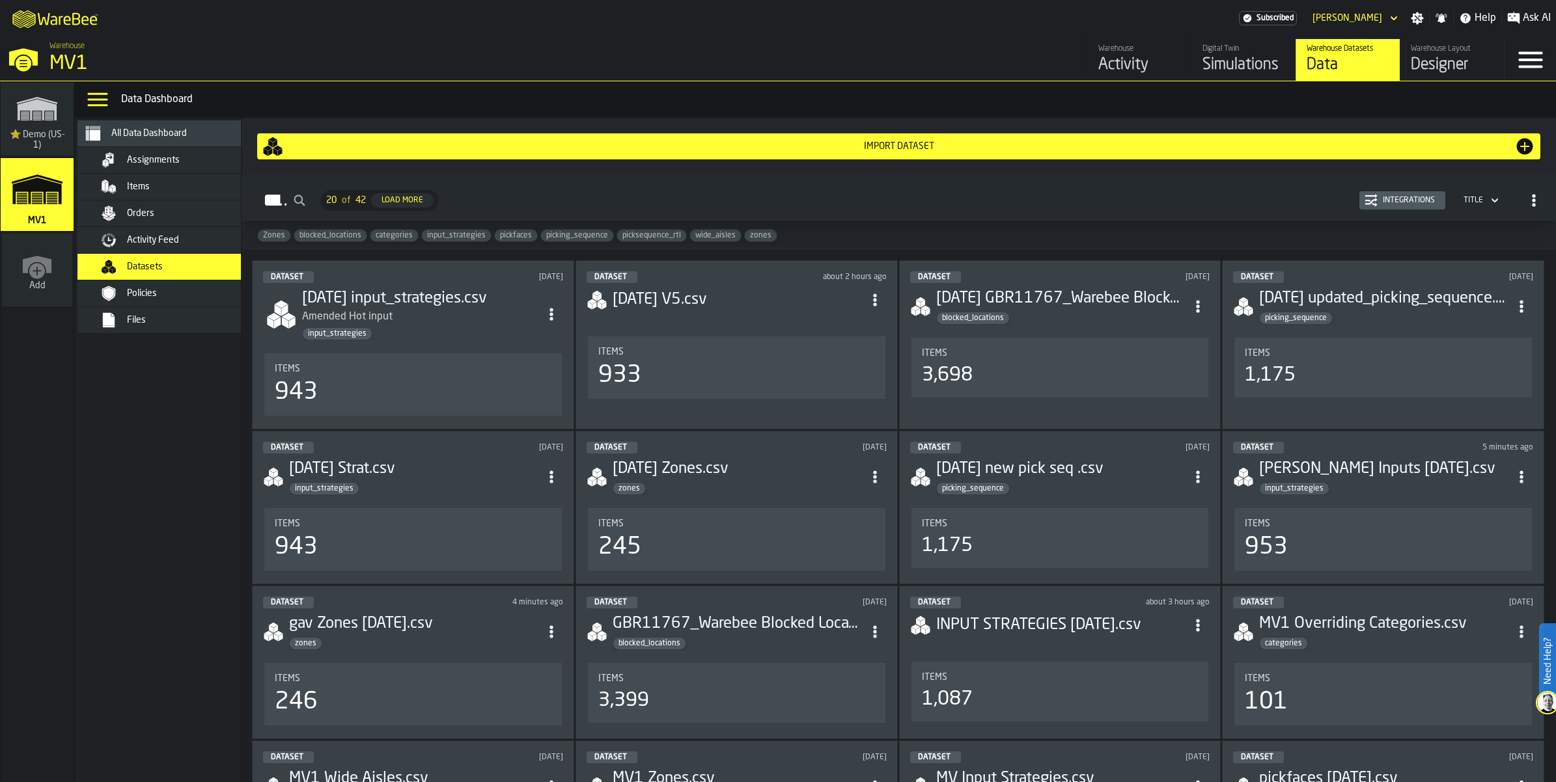
click at [491, 240] on span "input_strategies" at bounding box center [456, 235] width 69 height 9
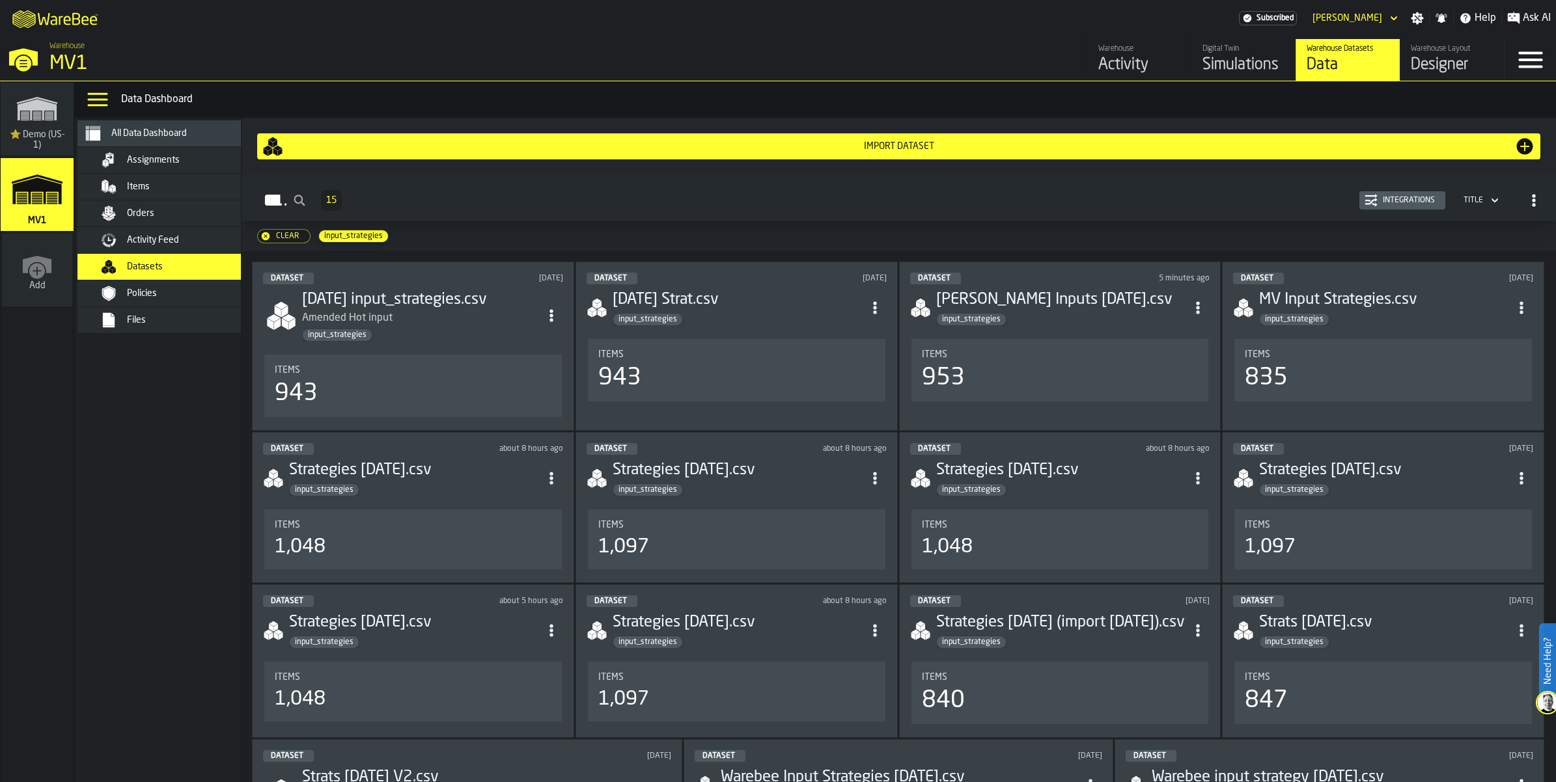
click at [1202, 76] on div "Simulations" at bounding box center [1243, 65] width 83 height 21
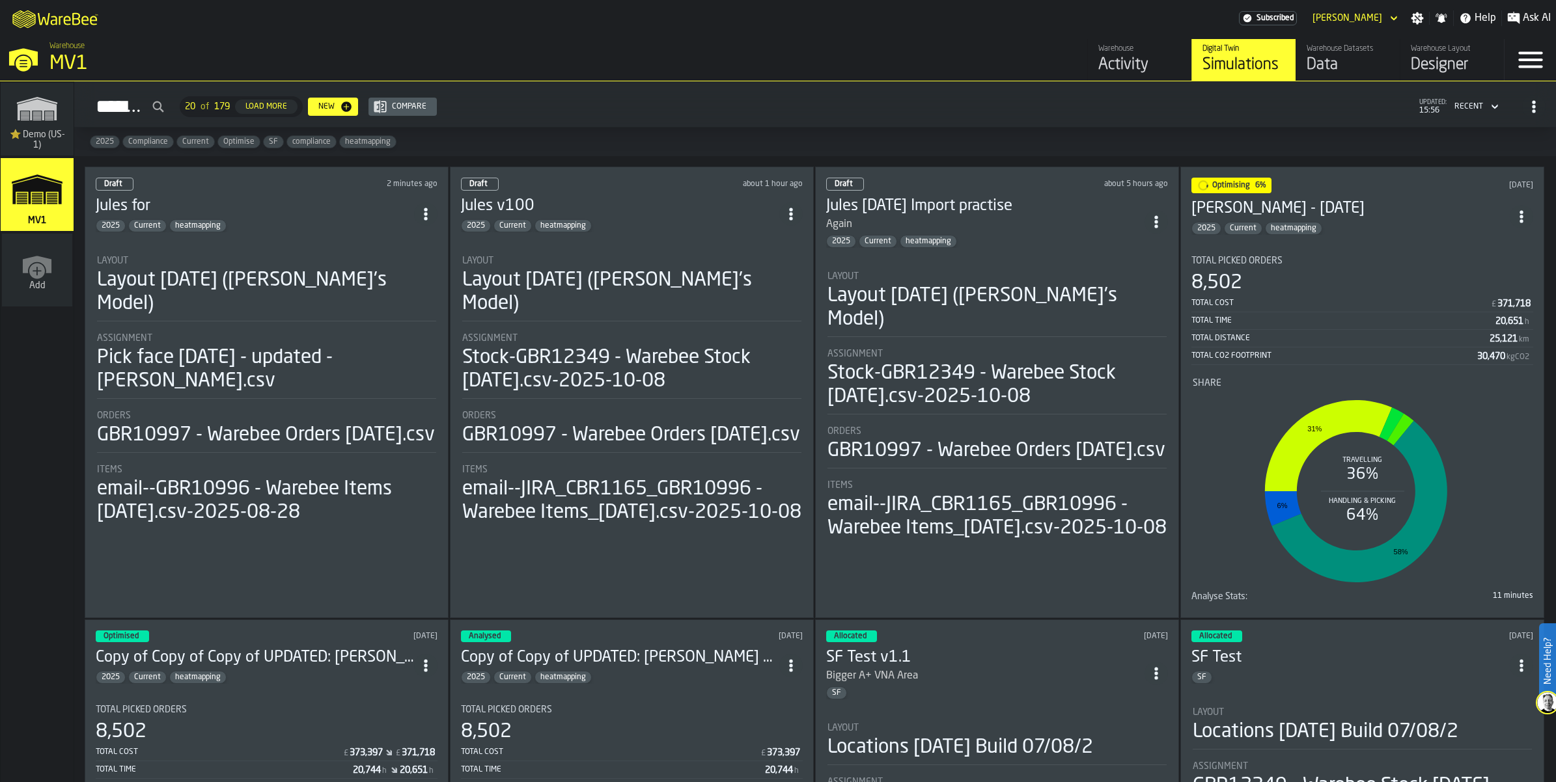
click at [242, 266] on div "Layout" at bounding box center [266, 261] width 339 height 10
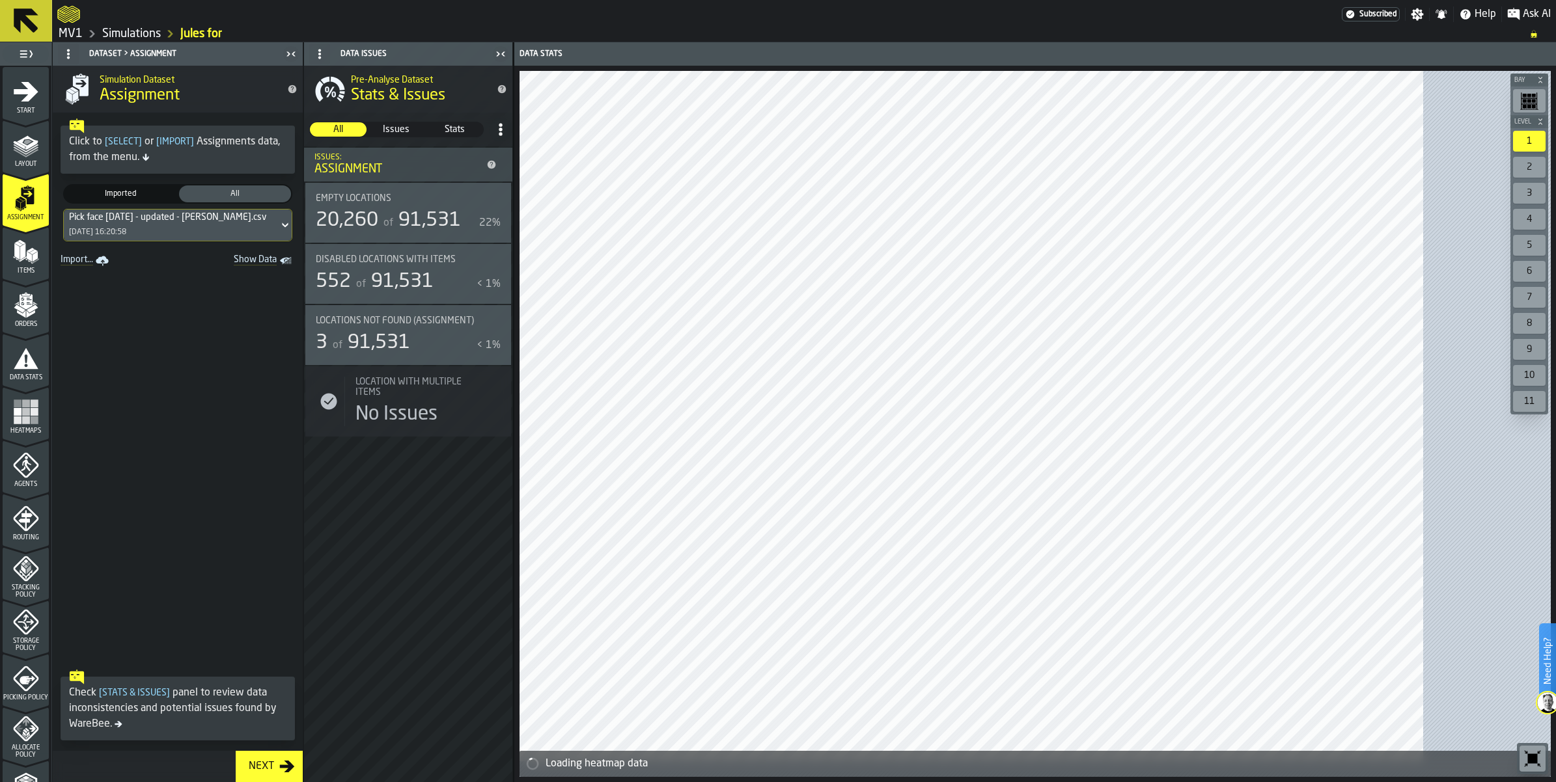
click at [49, 275] on div "Items" at bounding box center [26, 257] width 46 height 36
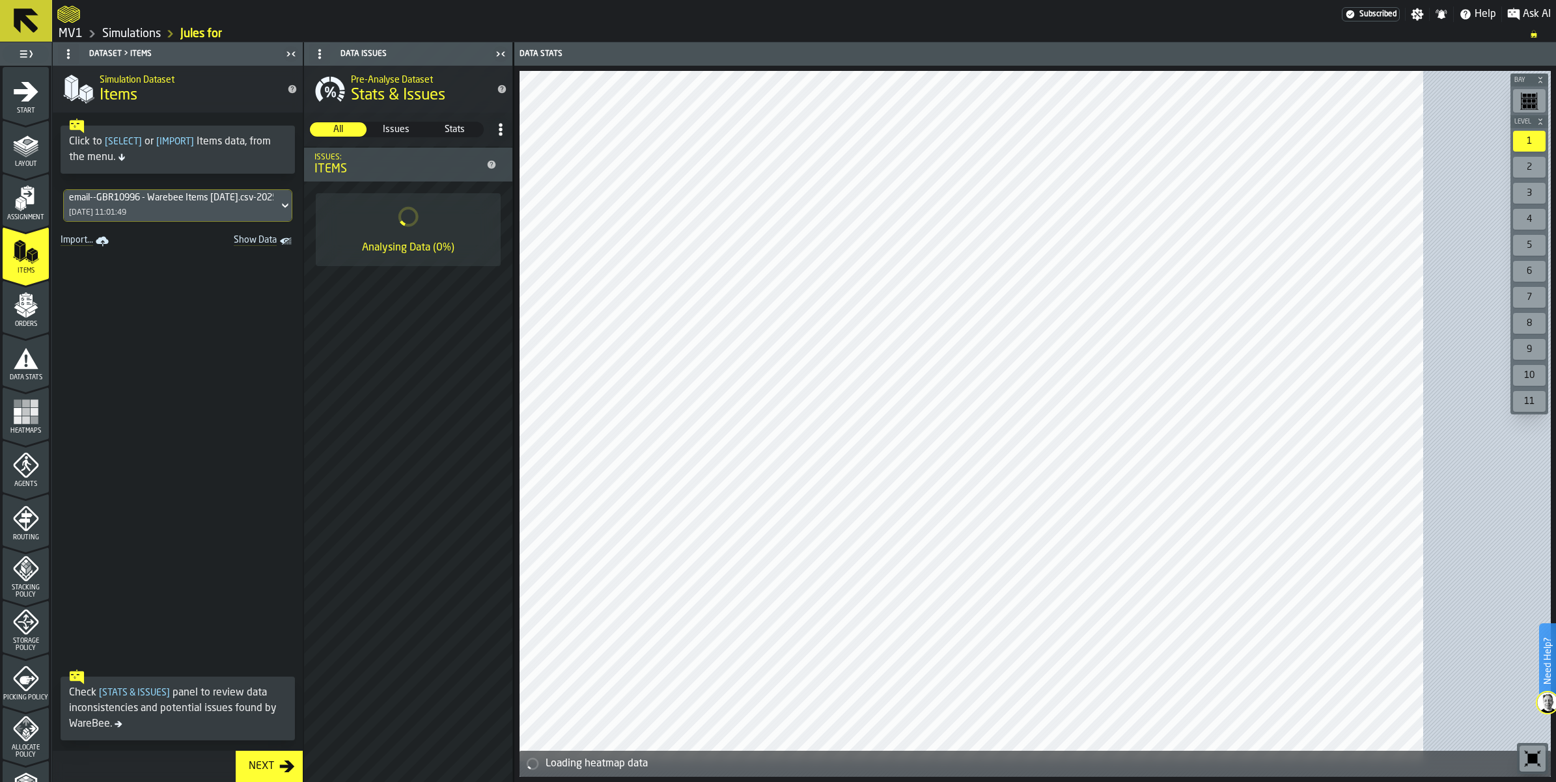
click at [292, 214] on icon at bounding box center [285, 206] width 13 height 16
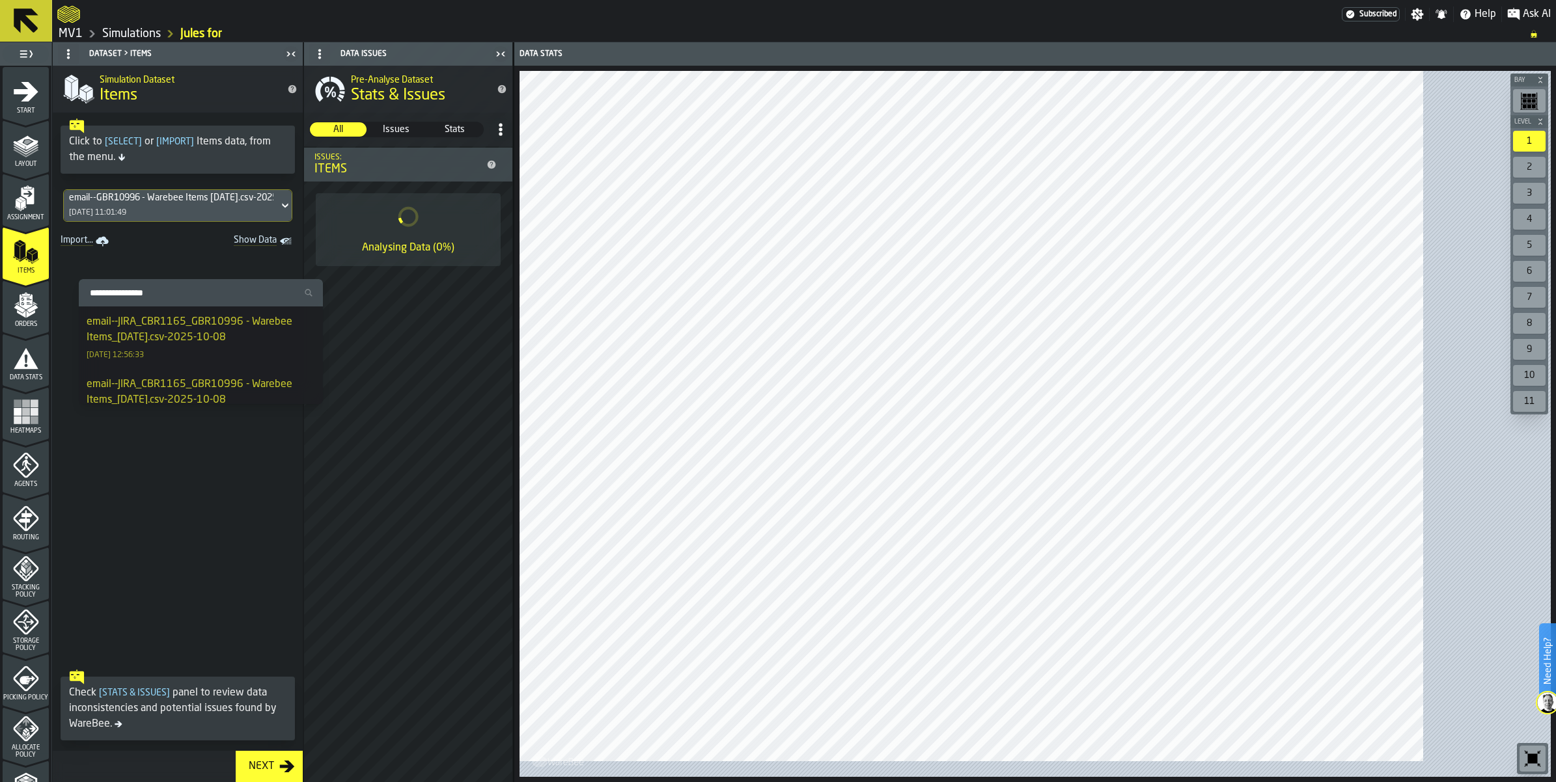
click at [271, 324] on div "email--JIRA_CBR1165_GBR10996 - Warebee Items_[DATE].csv-2025-10-08" at bounding box center [201, 329] width 228 height 31
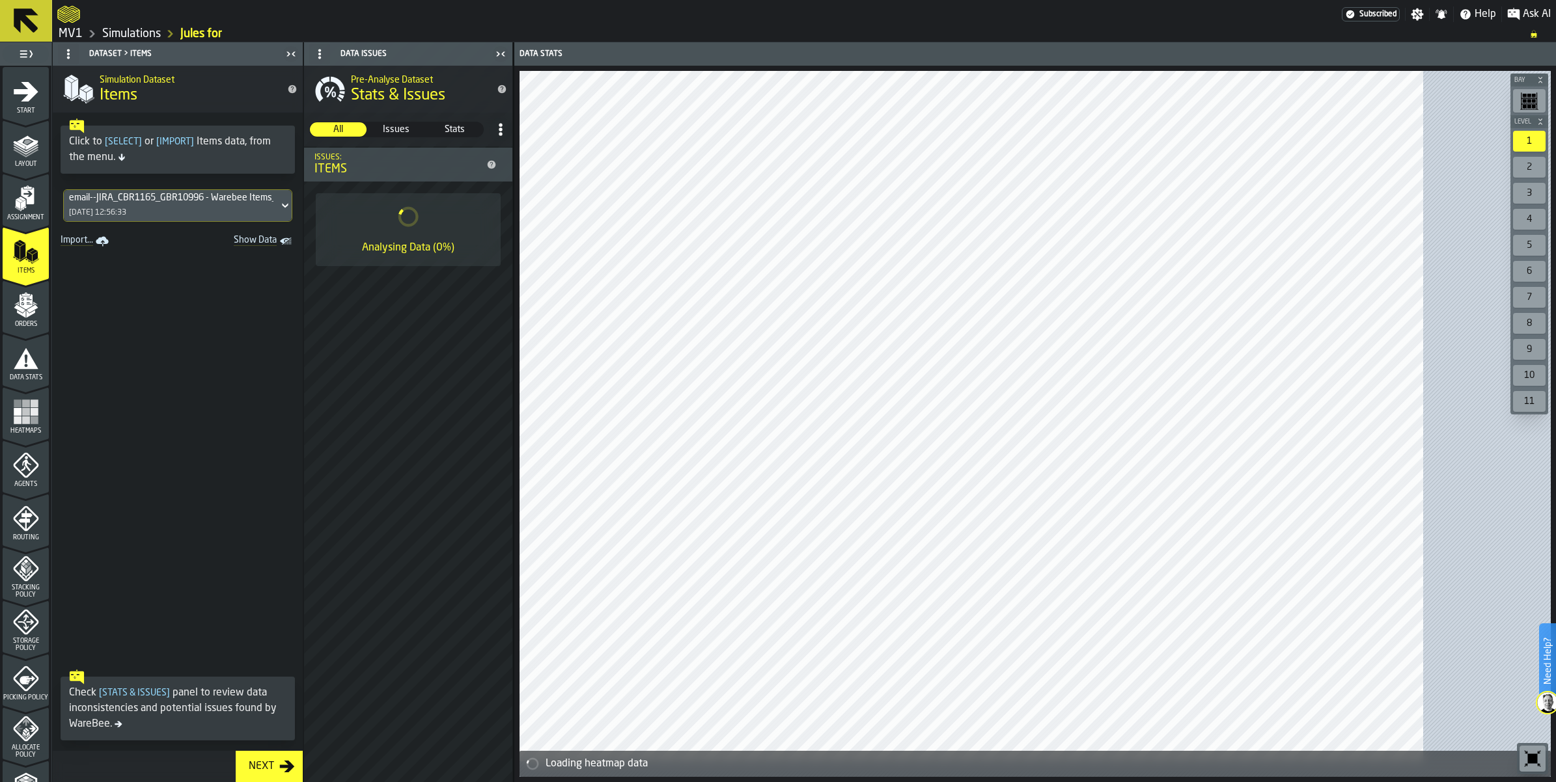
click at [34, 204] on icon "menu Assignment" at bounding box center [27, 195] width 13 height 17
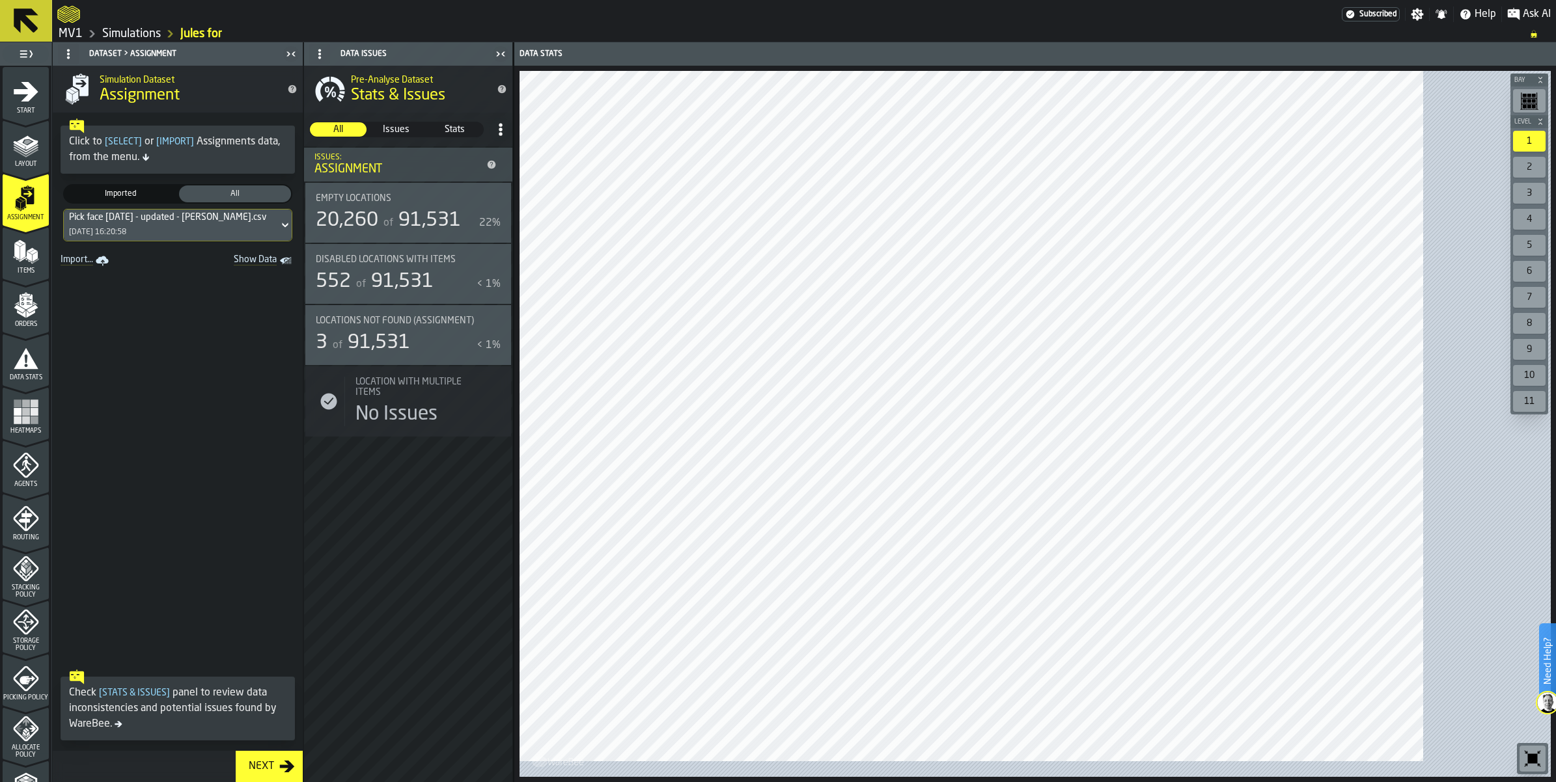
click at [288, 228] on icon at bounding box center [285, 225] width 6 height 5
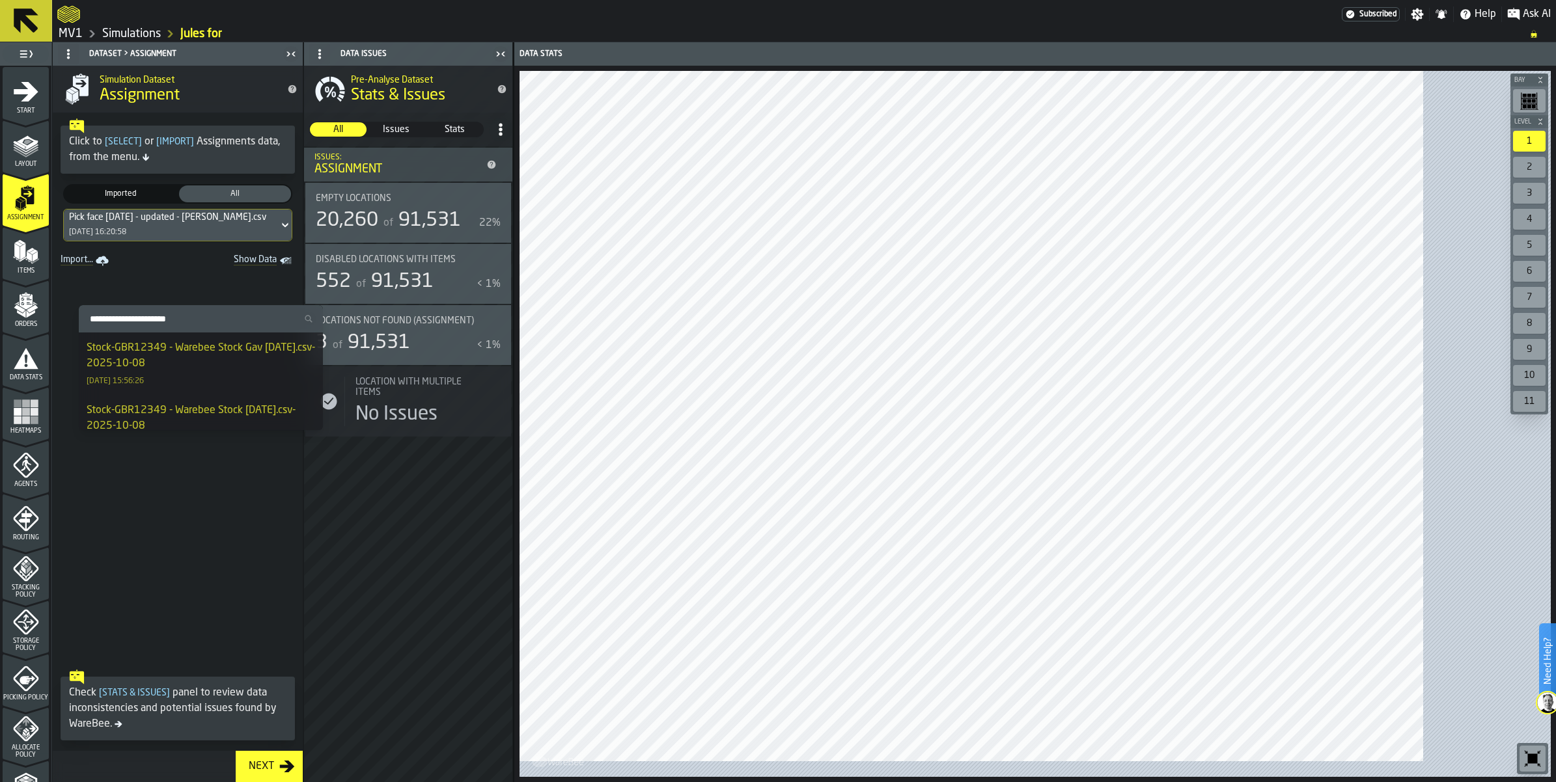
click at [269, 368] on div "Stock-GBR12349 - Warebee Stock Gav [DATE].csv-2025-10-08" at bounding box center [201, 355] width 228 height 31
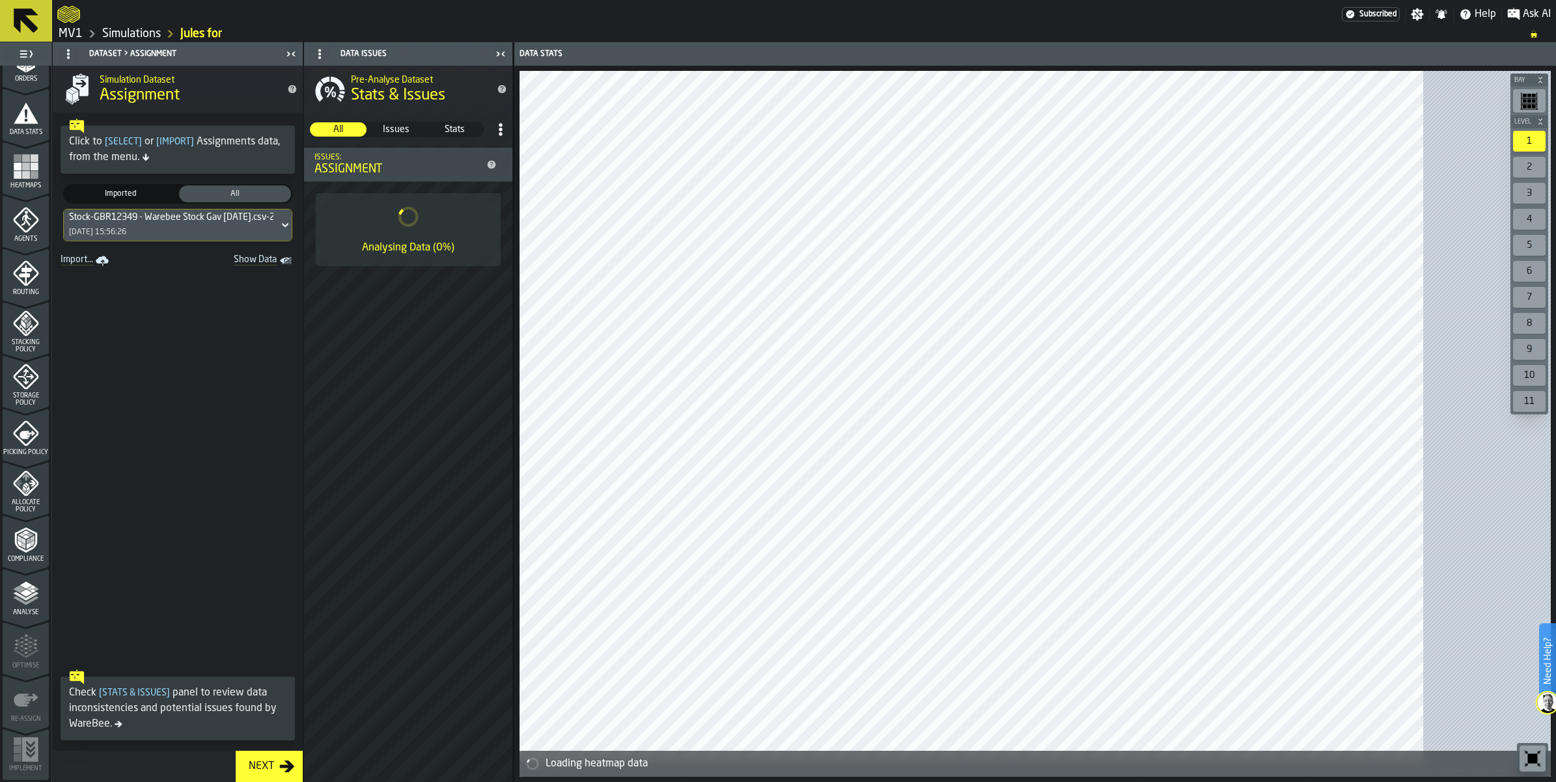
scroll to position [325, 0]
click at [31, 407] on span "Storage Policy" at bounding box center [26, 400] width 46 height 14
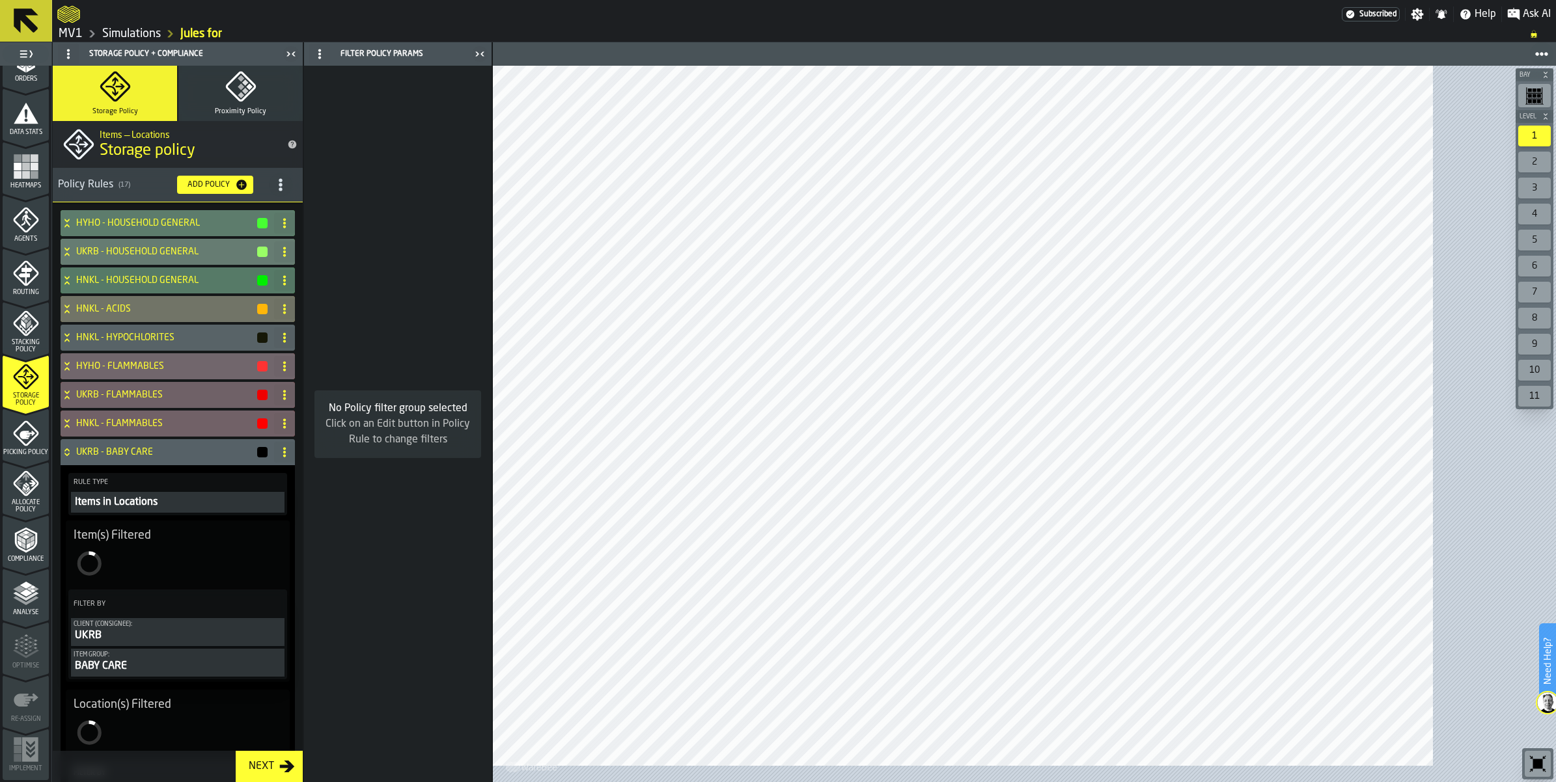
click at [282, 186] on circle "title-section-[object Object]" at bounding box center [280, 184] width 3 height 3
click at [319, 334] on div "Import" at bounding box center [299, 326] width 109 height 16
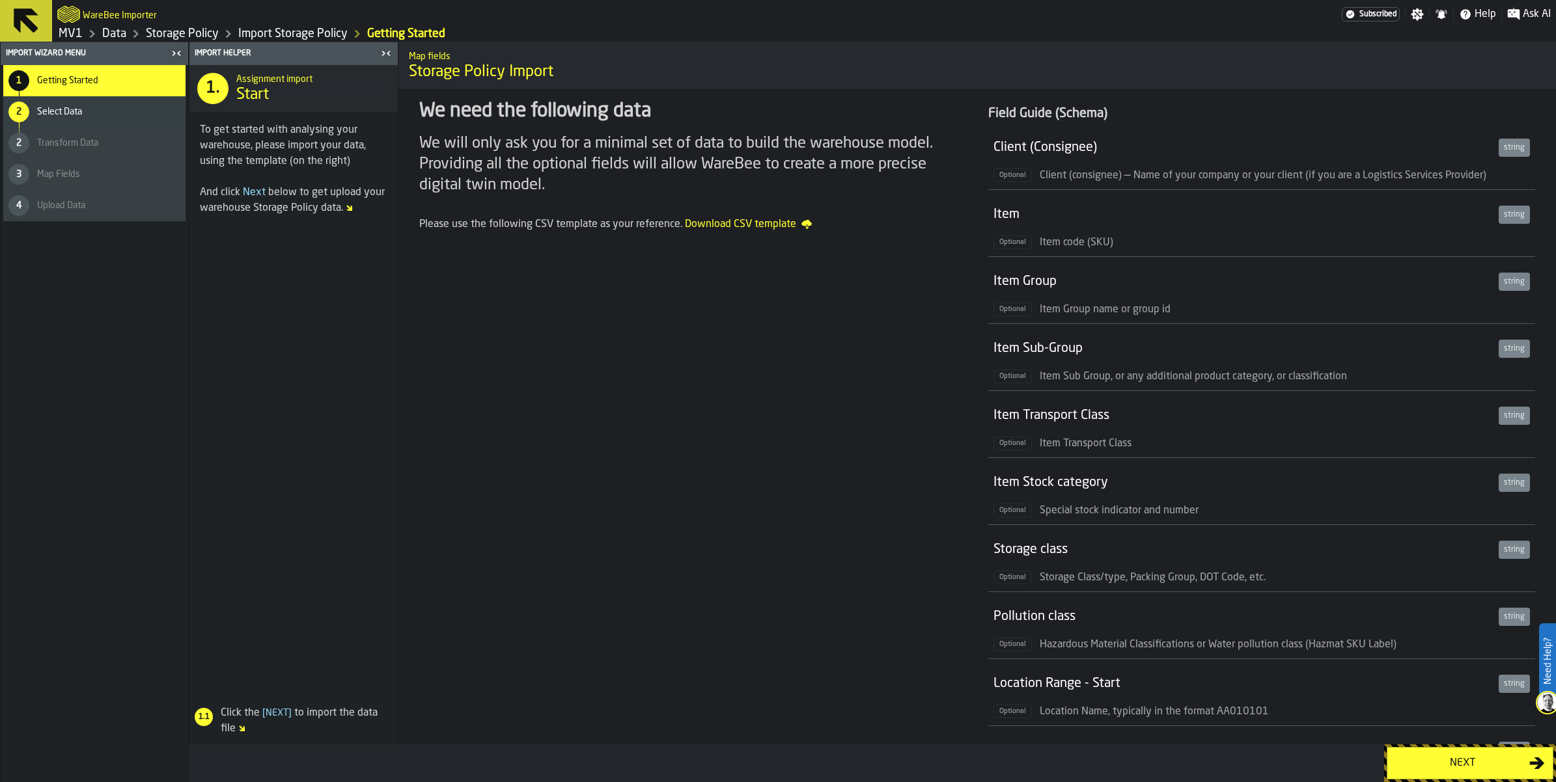
click at [1448, 758] on div "Next" at bounding box center [1462, 764] width 134 height 16
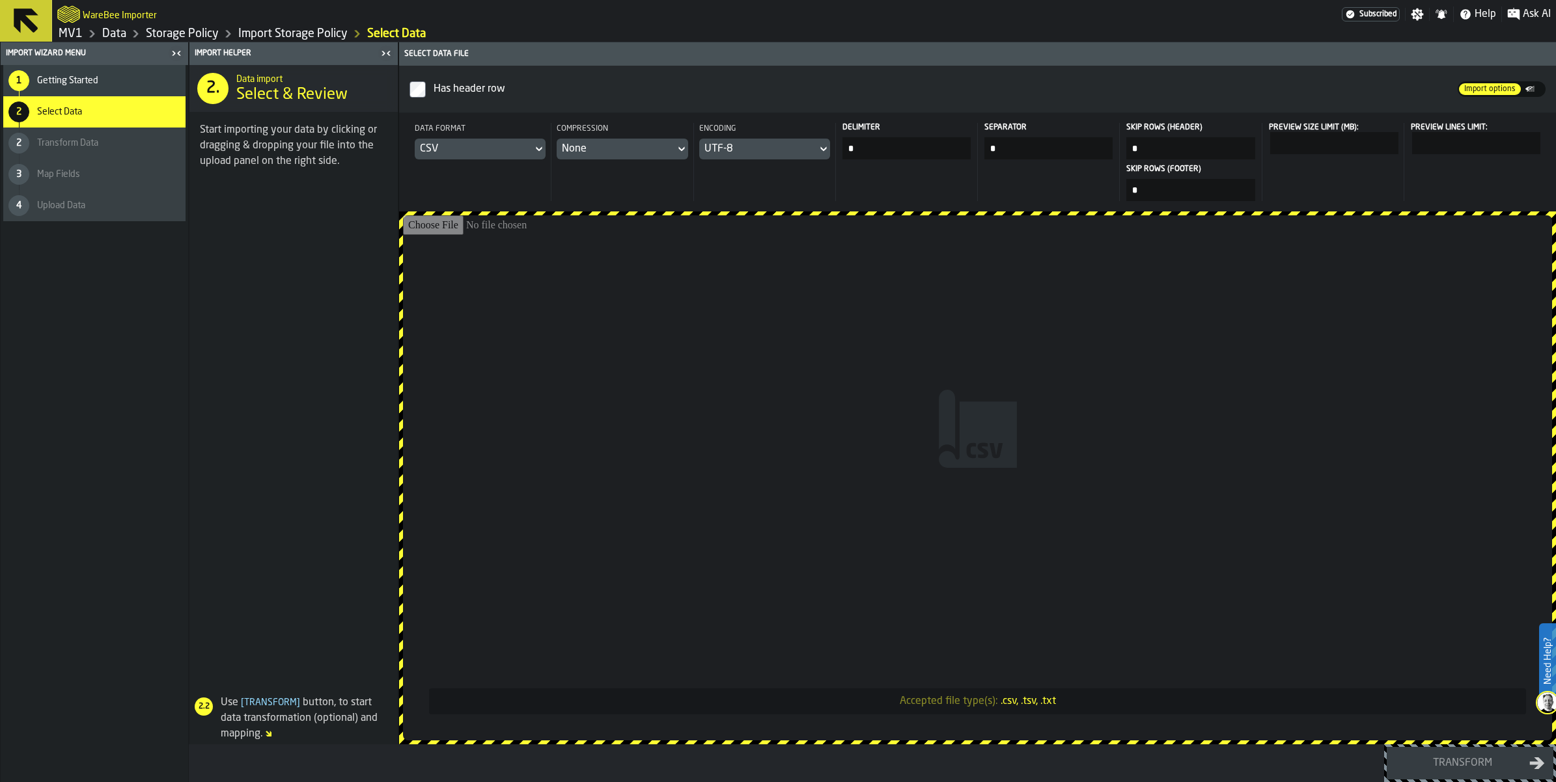
click at [527, 157] on div "CSV" at bounding box center [473, 149] width 107 height 16
click at [565, 287] on div "Dataset" at bounding box center [592, 279] width 68 height 16
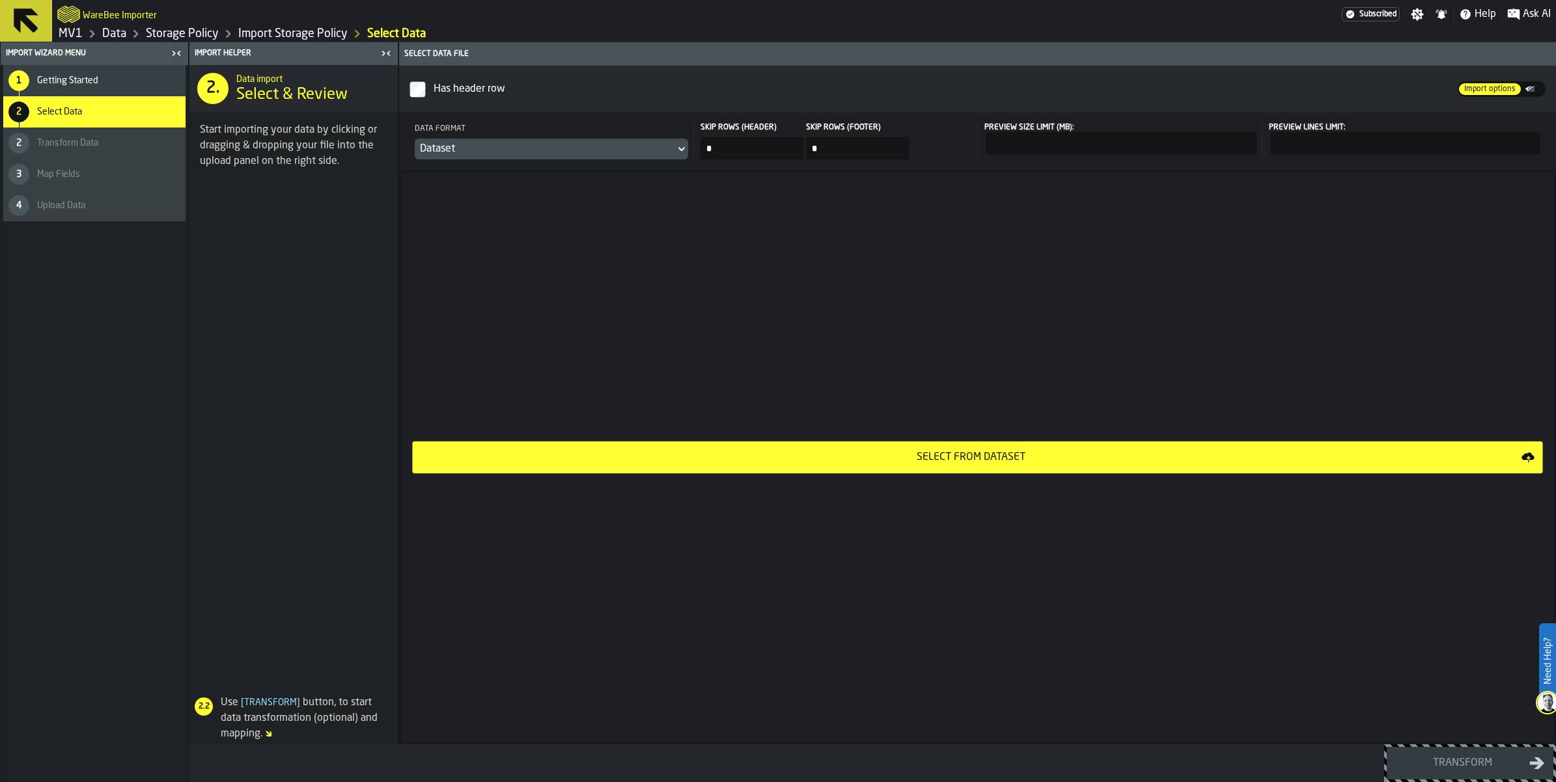
click at [1027, 465] on div "Select from Dataset" at bounding box center [971, 458] width 1101 height 16
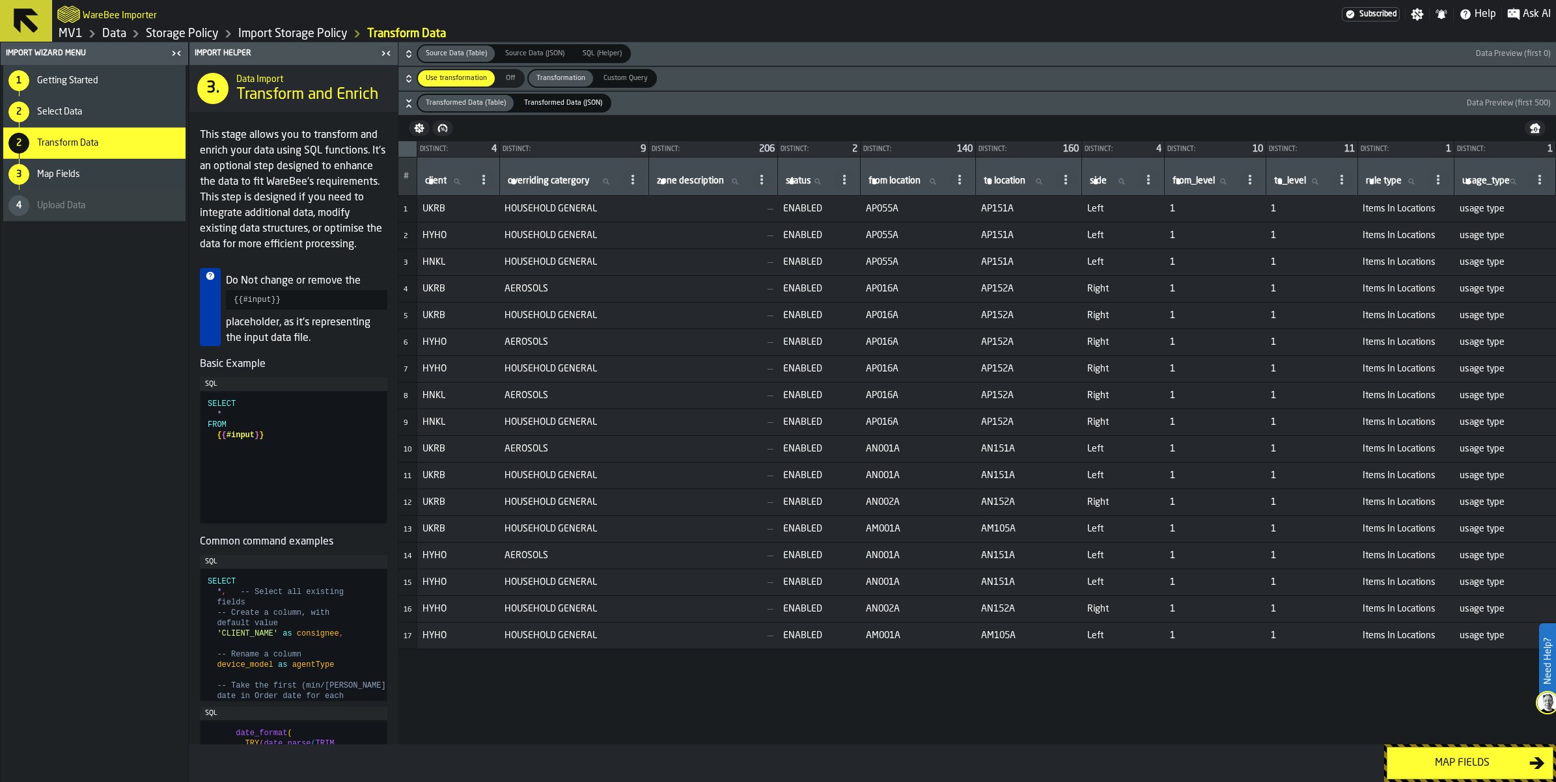
click at [1423, 760] on div "Map fields" at bounding box center [1462, 764] width 134 height 16
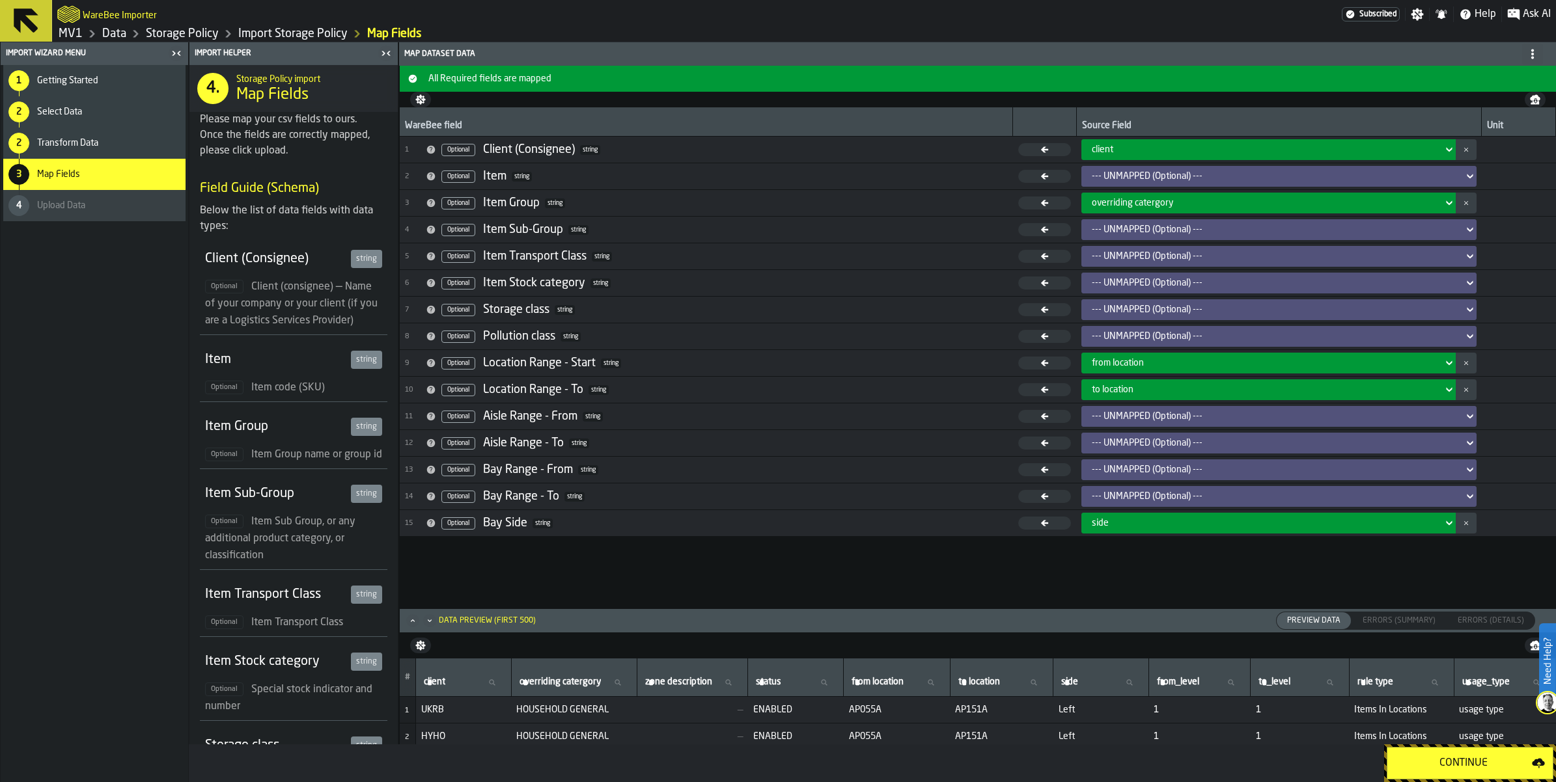
click at [1423, 764] on div "Continue" at bounding box center [1463, 764] width 137 height 16
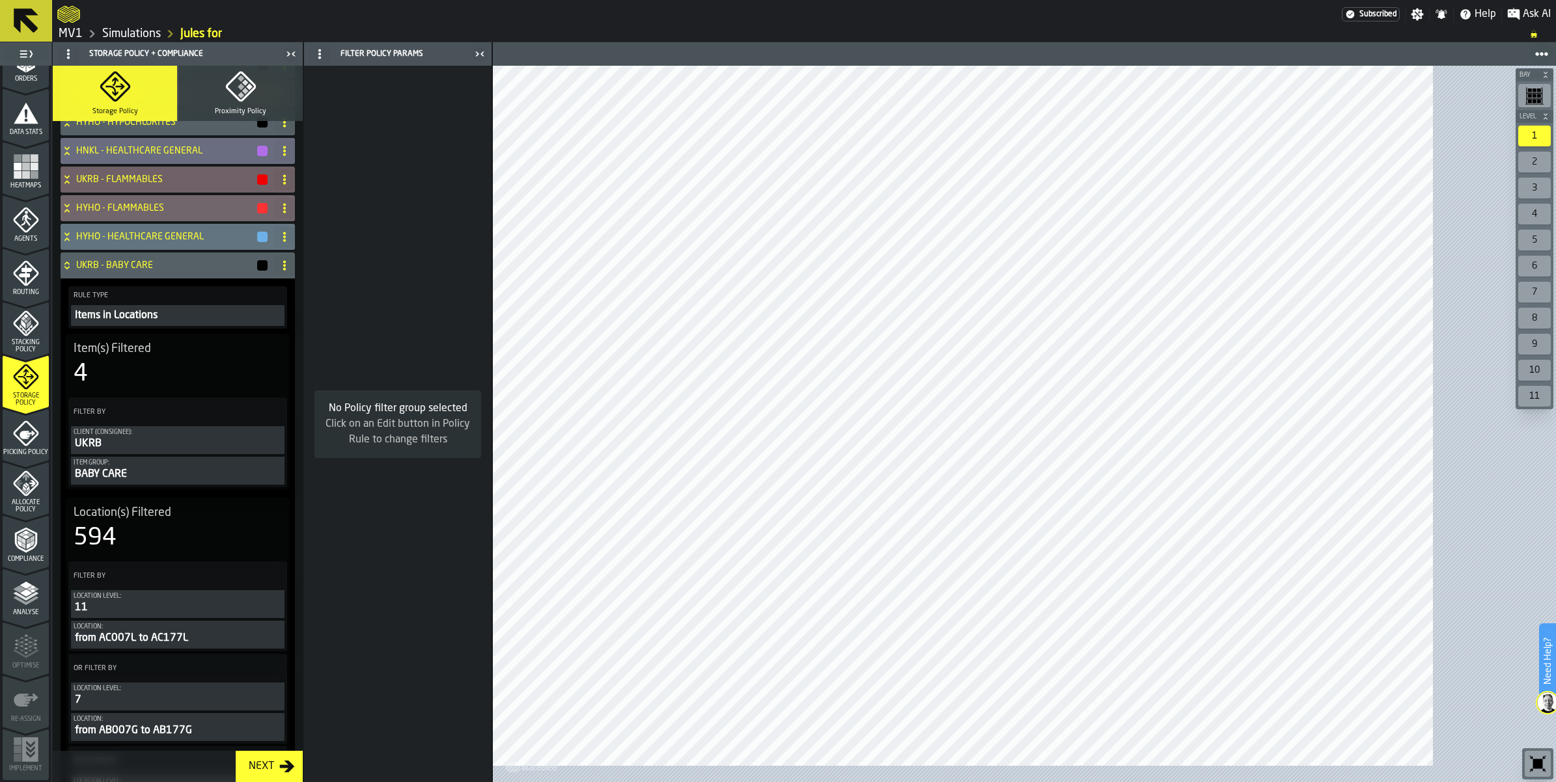
scroll to position [407, 0]
click at [30, 545] on polyline "menu Compliance" at bounding box center [28, 541] width 4 height 7
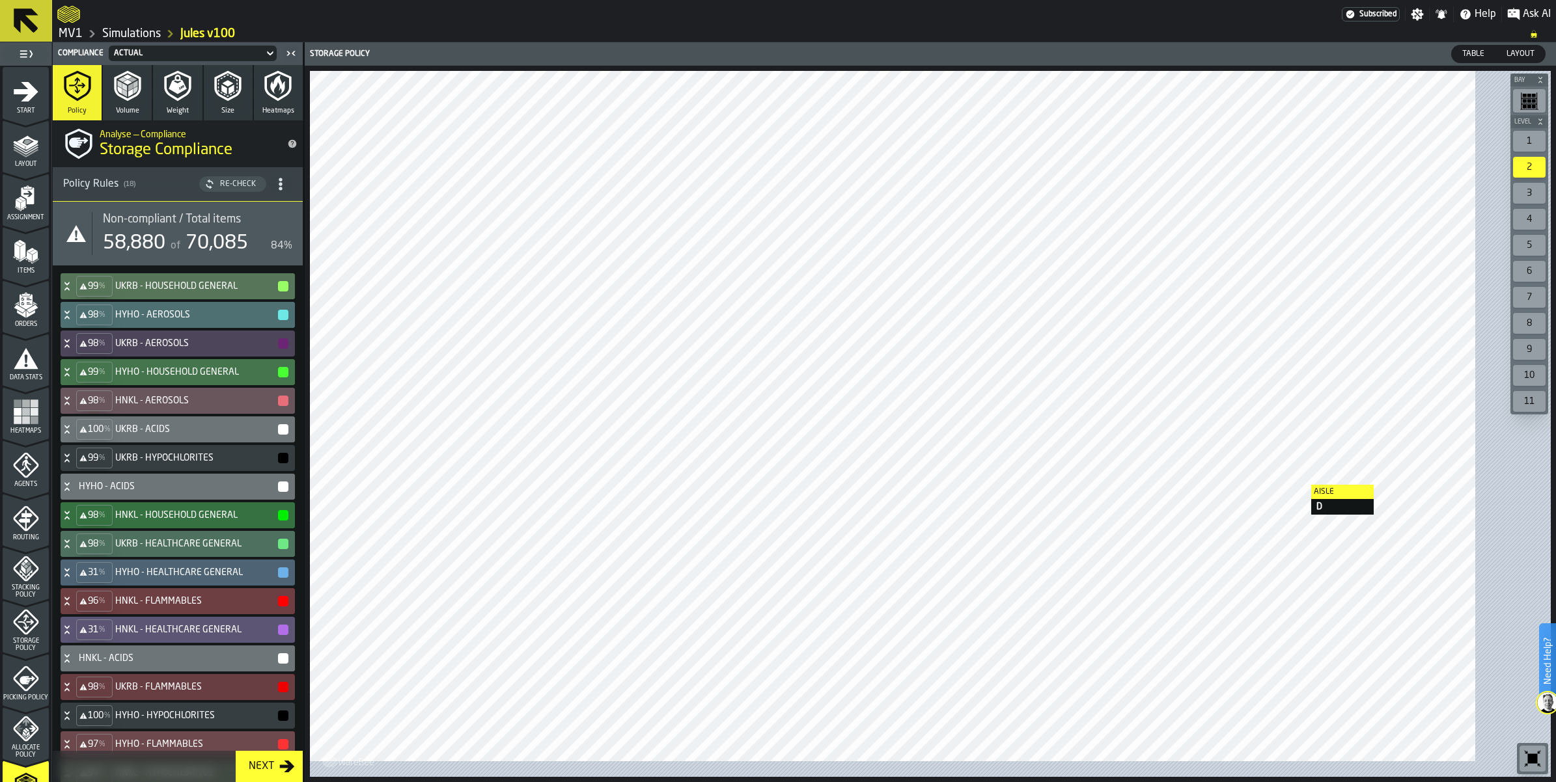
scroll to position [2, 0]
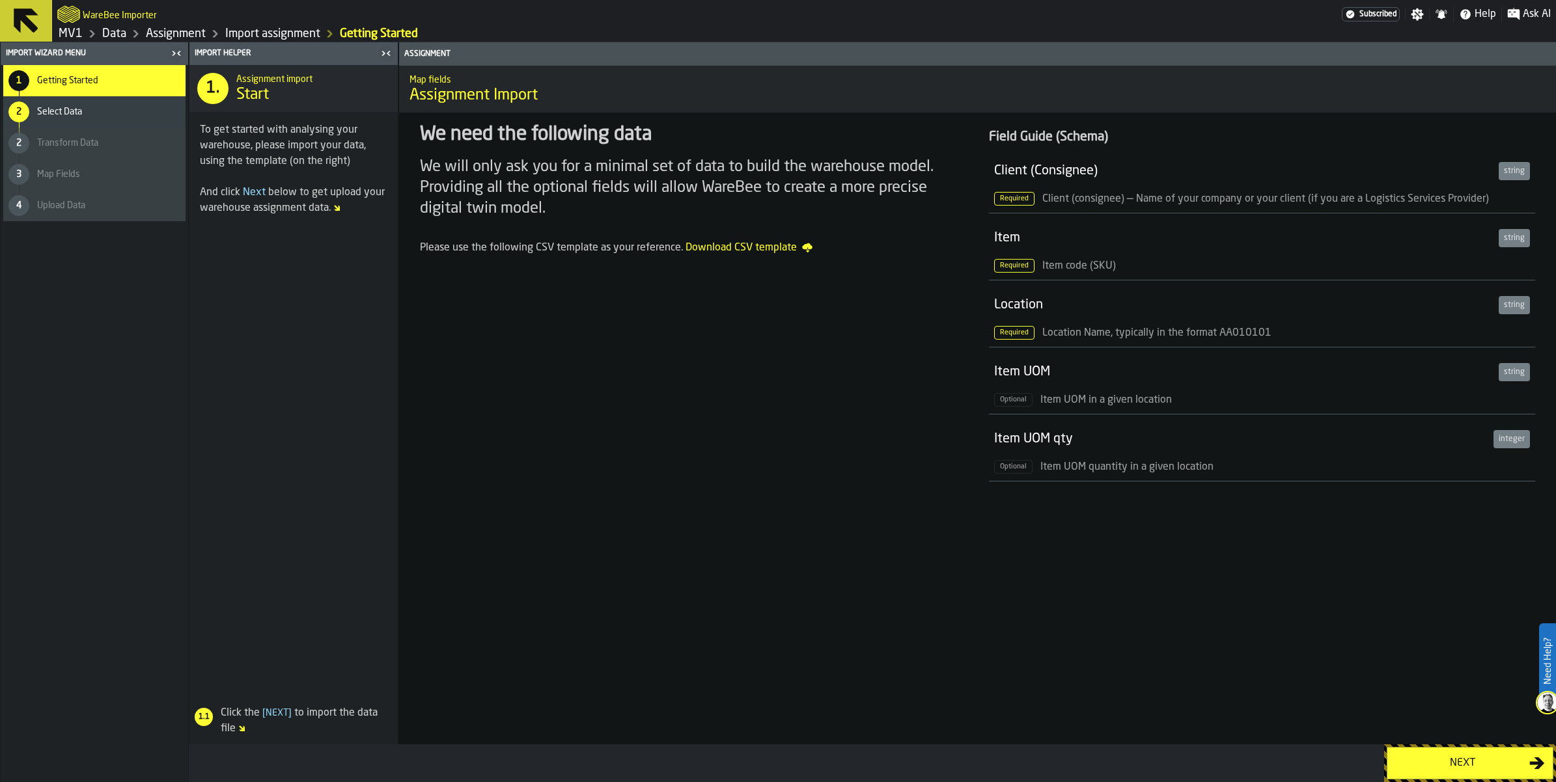
click at [1468, 767] on div "Next" at bounding box center [1462, 764] width 134 height 16
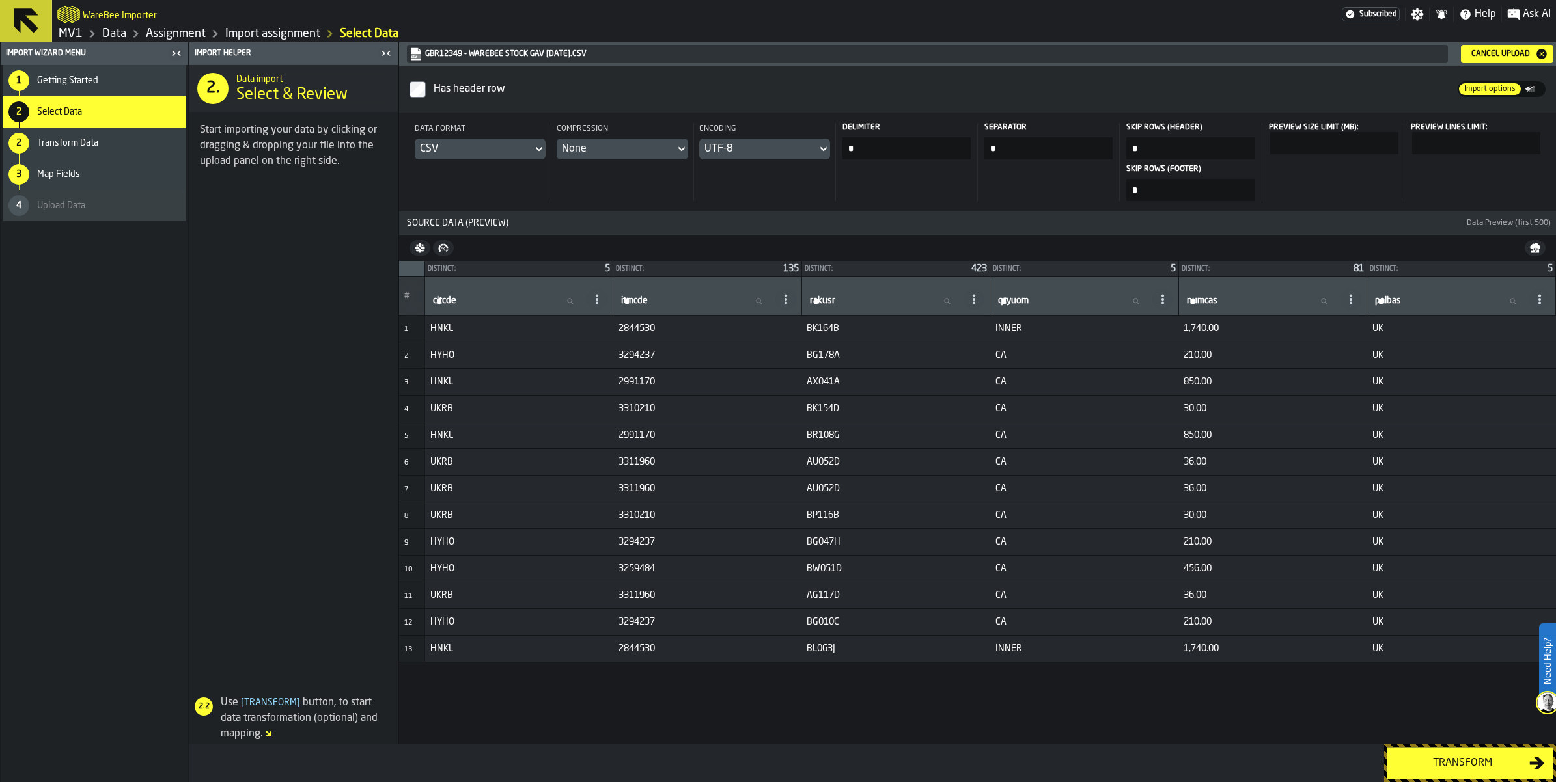
click at [1439, 756] on div "Transform" at bounding box center [1462, 764] width 134 height 16
